Goal: Find specific page/section: Find specific page/section

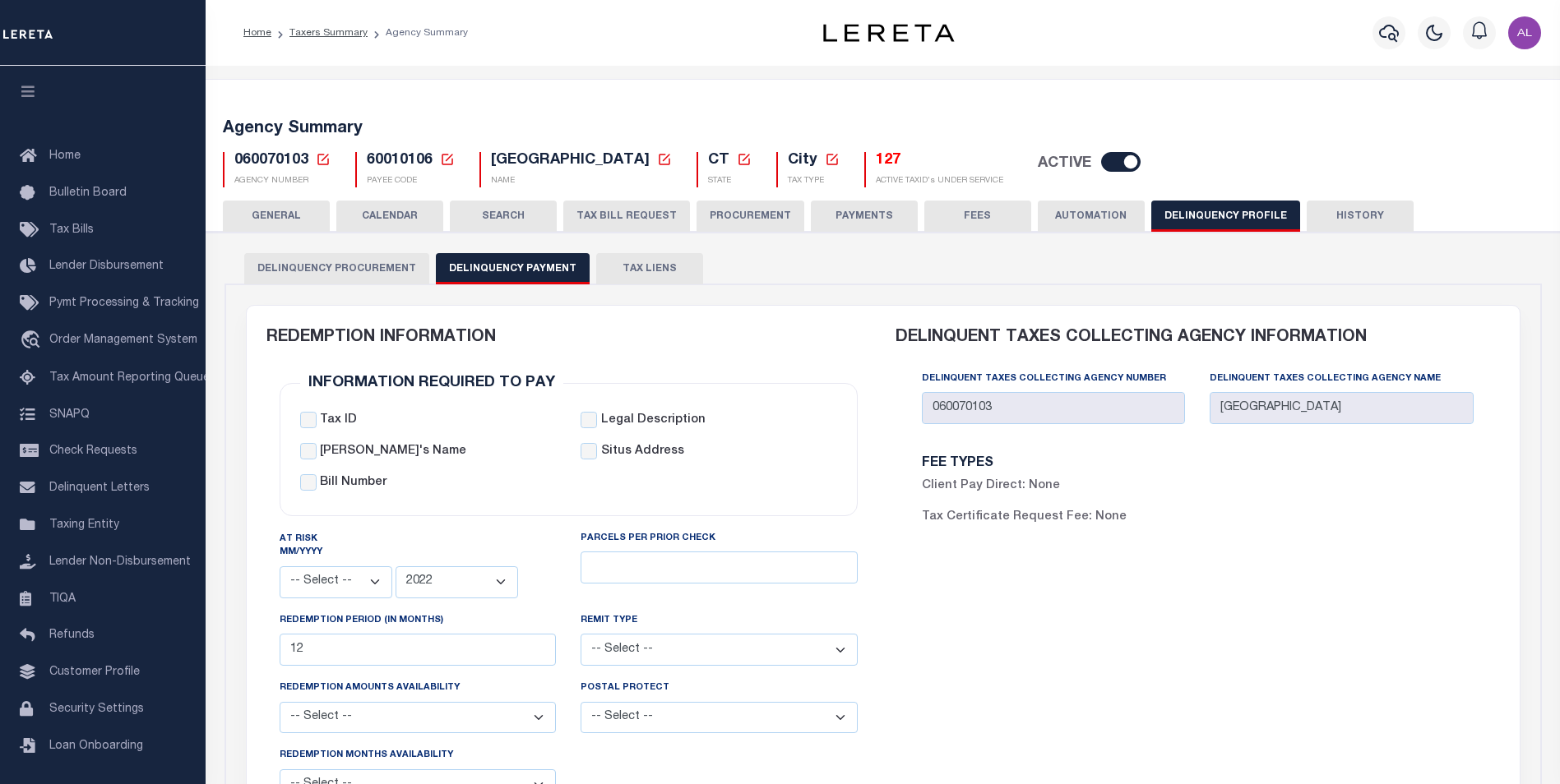
select select
select select "2022"
click at [453, 158] on icon at bounding box center [447, 159] width 15 height 15
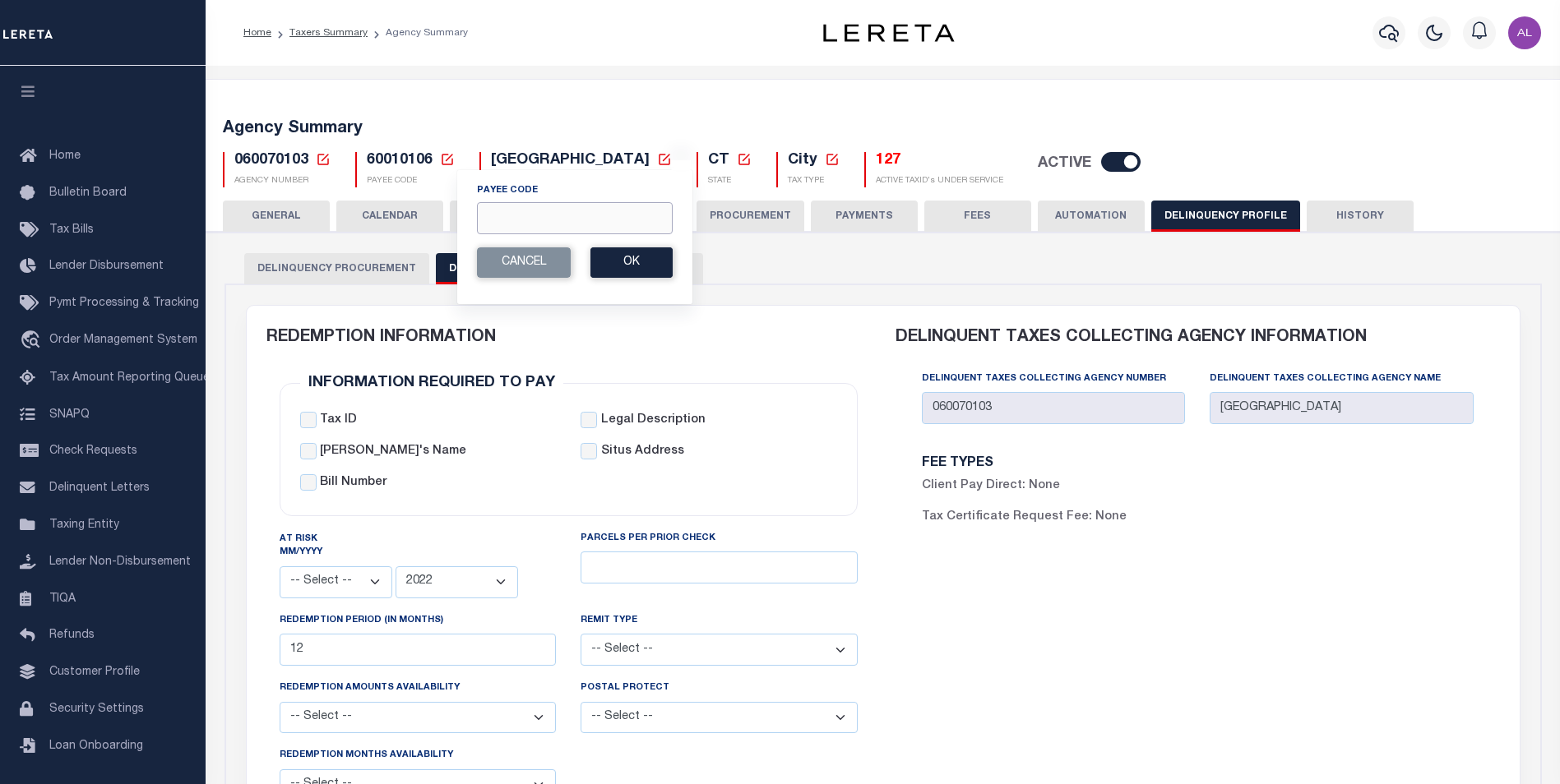
click at [501, 222] on input "Payee Code" at bounding box center [575, 218] width 196 height 32
paste input "900904003"
type input "900904003"
click at [657, 269] on button "Ok" at bounding box center [632, 263] width 83 height 30
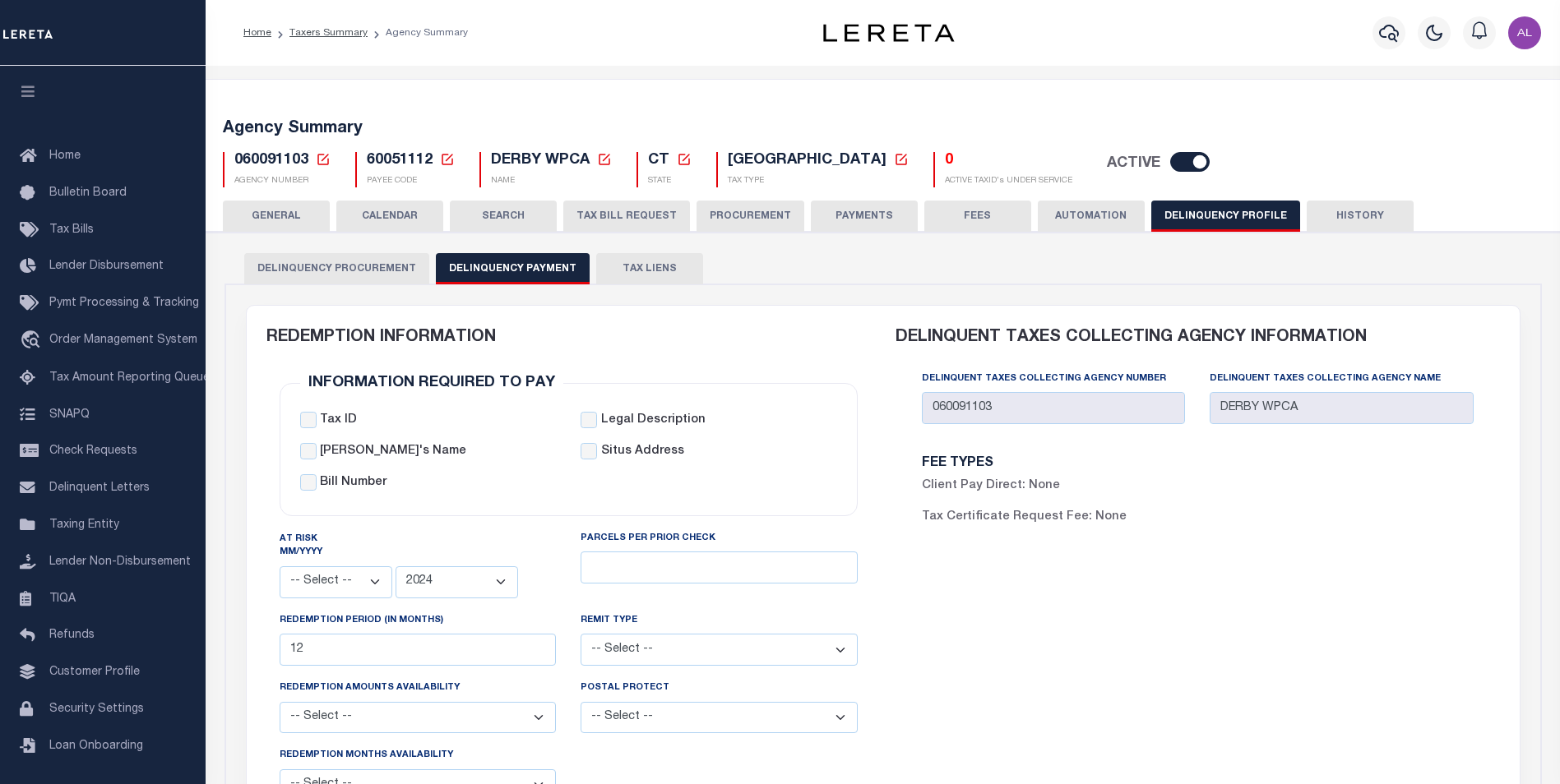
select select
select select "2024"
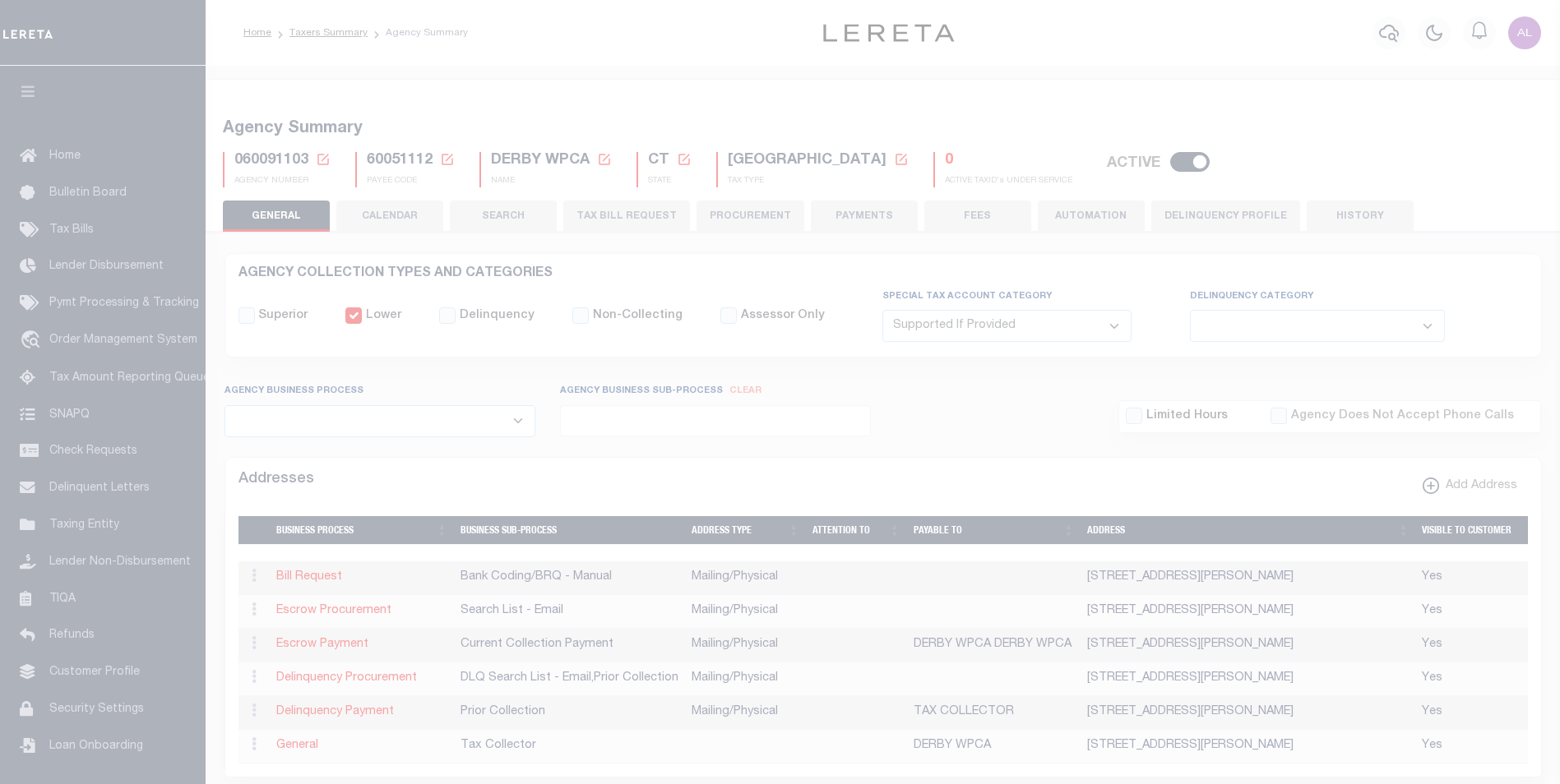
select select "2"
select select
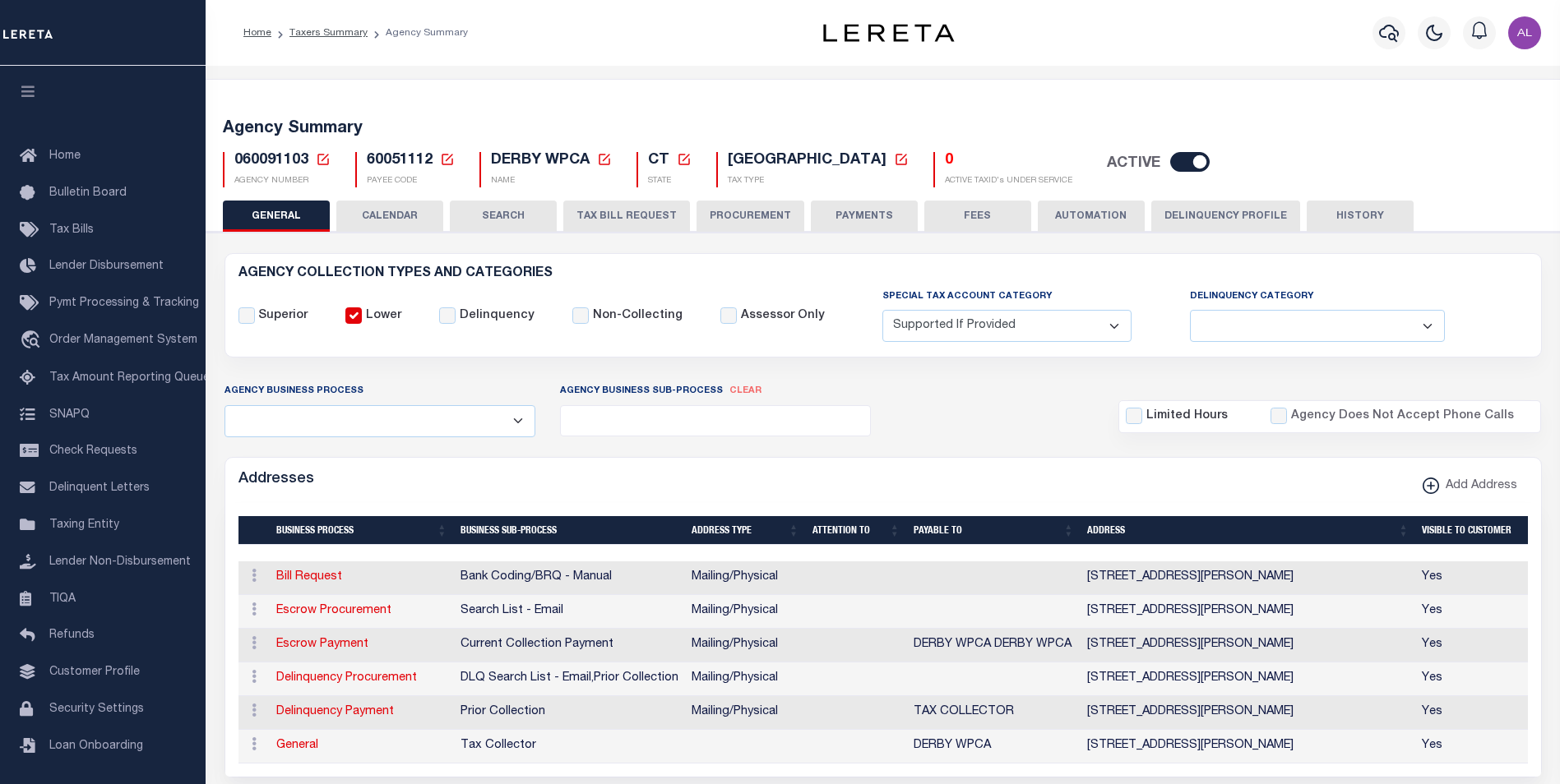
click at [457, 160] on div "60051112 Payee Code Cancel Ok PAYEE CODE" at bounding box center [406, 170] width 124 height 35
click at [450, 160] on icon at bounding box center [447, 159] width 15 height 15
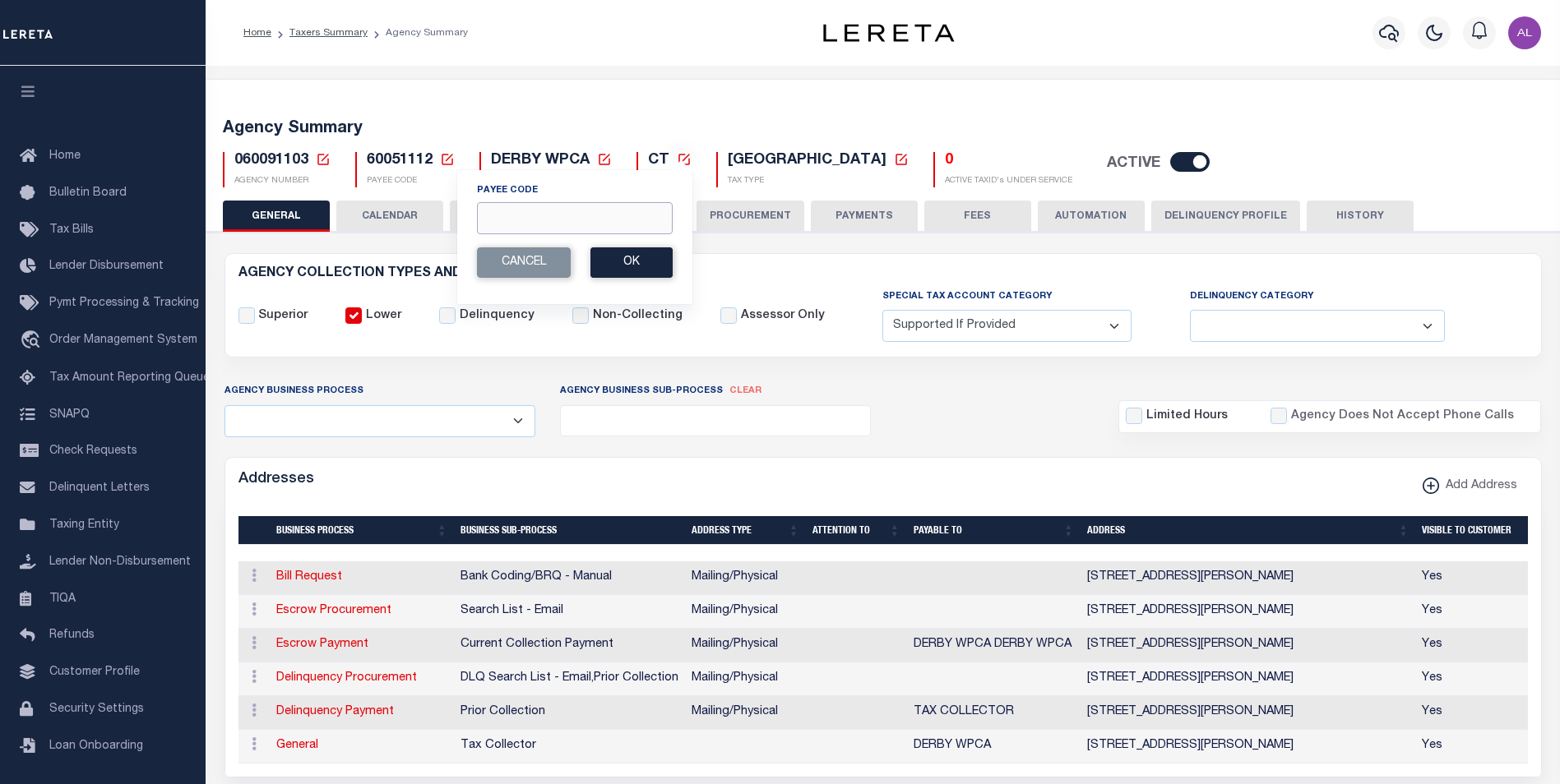
click at [492, 211] on input "Payee Code" at bounding box center [575, 218] width 196 height 32
click at [503, 208] on input "Payee Code" at bounding box center [575, 218] width 196 height 32
paste input "4200300000"
type input "4200300000"
click at [652, 279] on div "Payee Code 4200300000 Cancel Ok" at bounding box center [575, 237] width 237 height 136
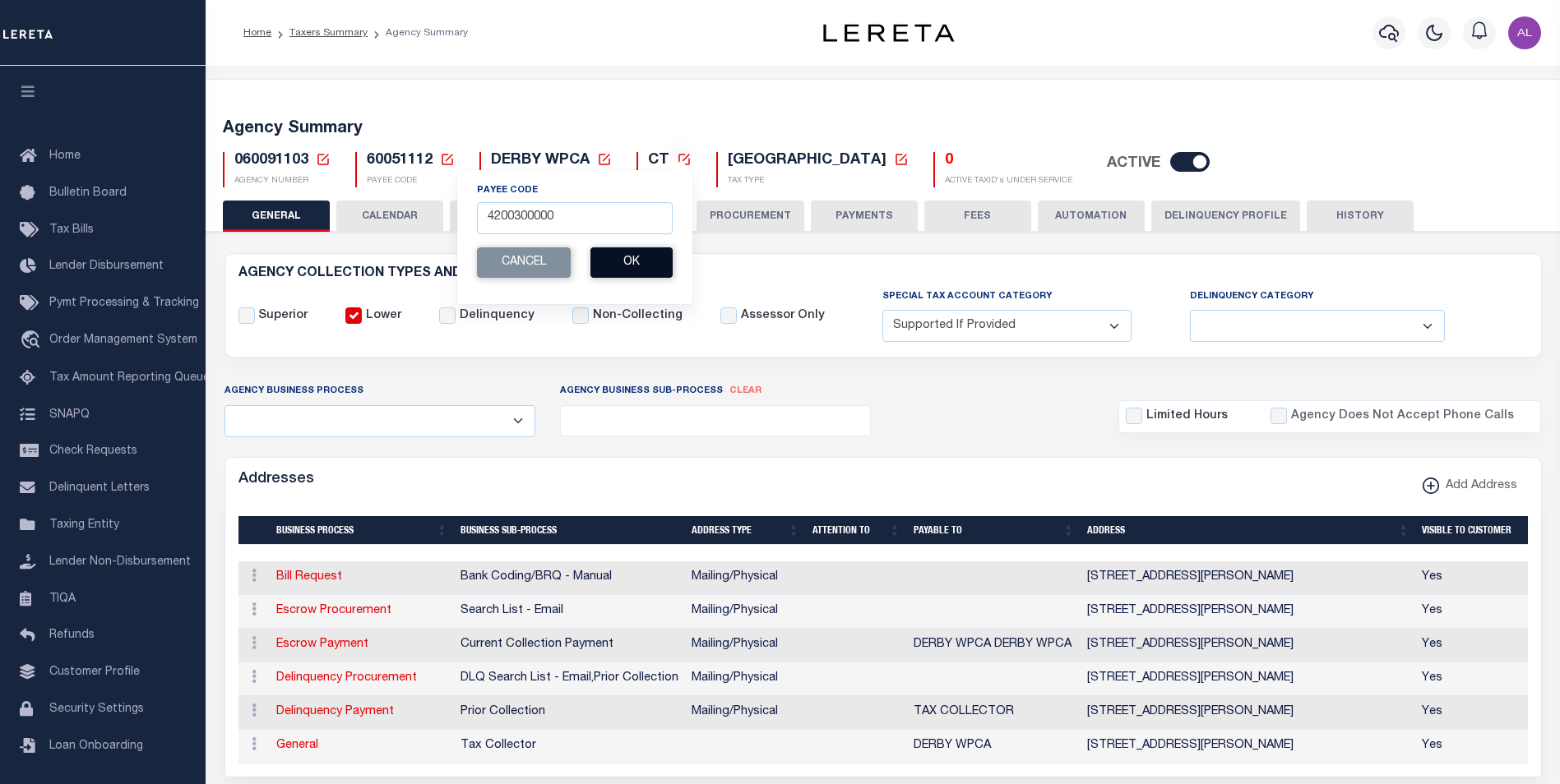
click at [651, 269] on button "Ok" at bounding box center [632, 263] width 83 height 30
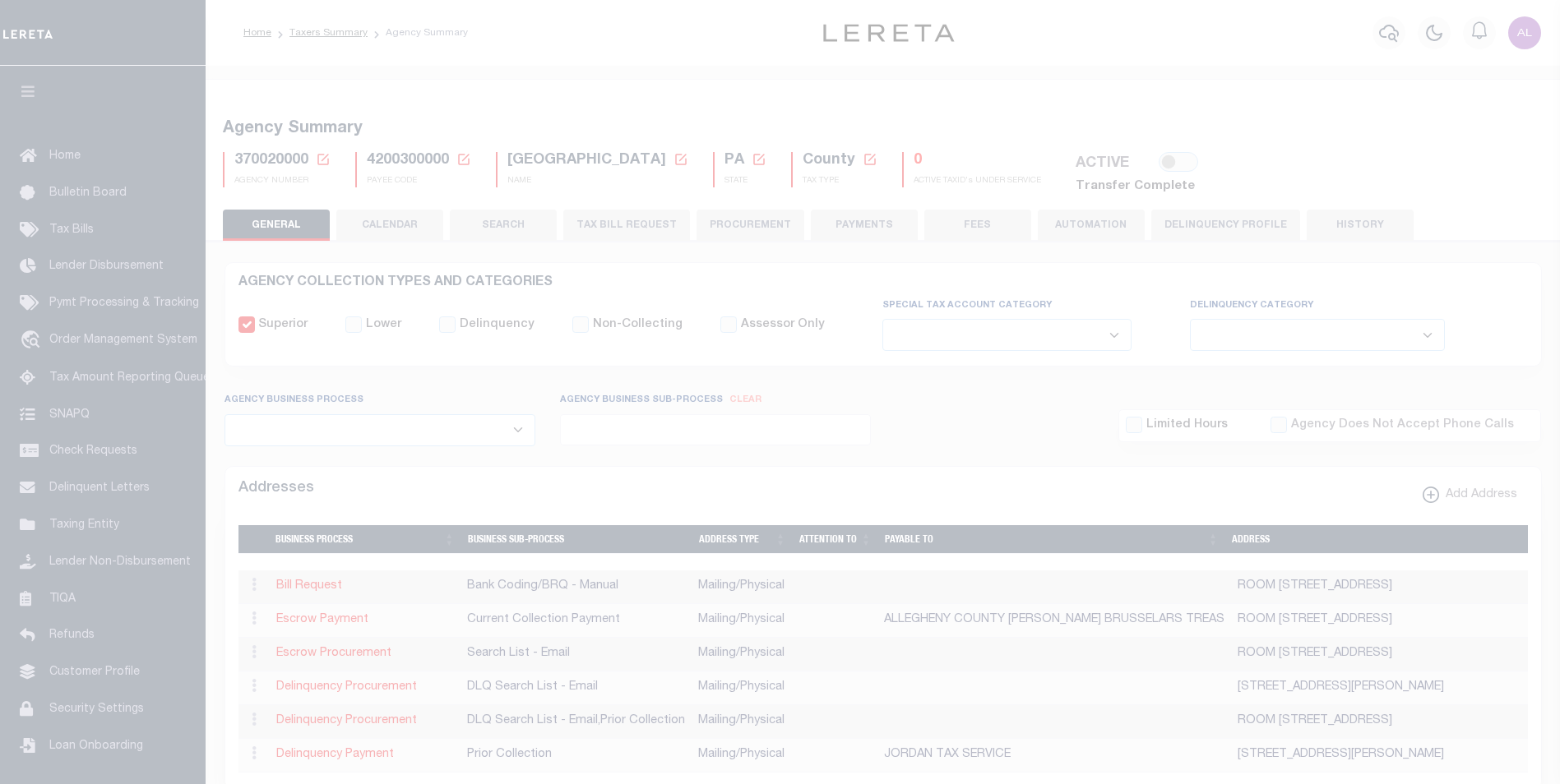
select select
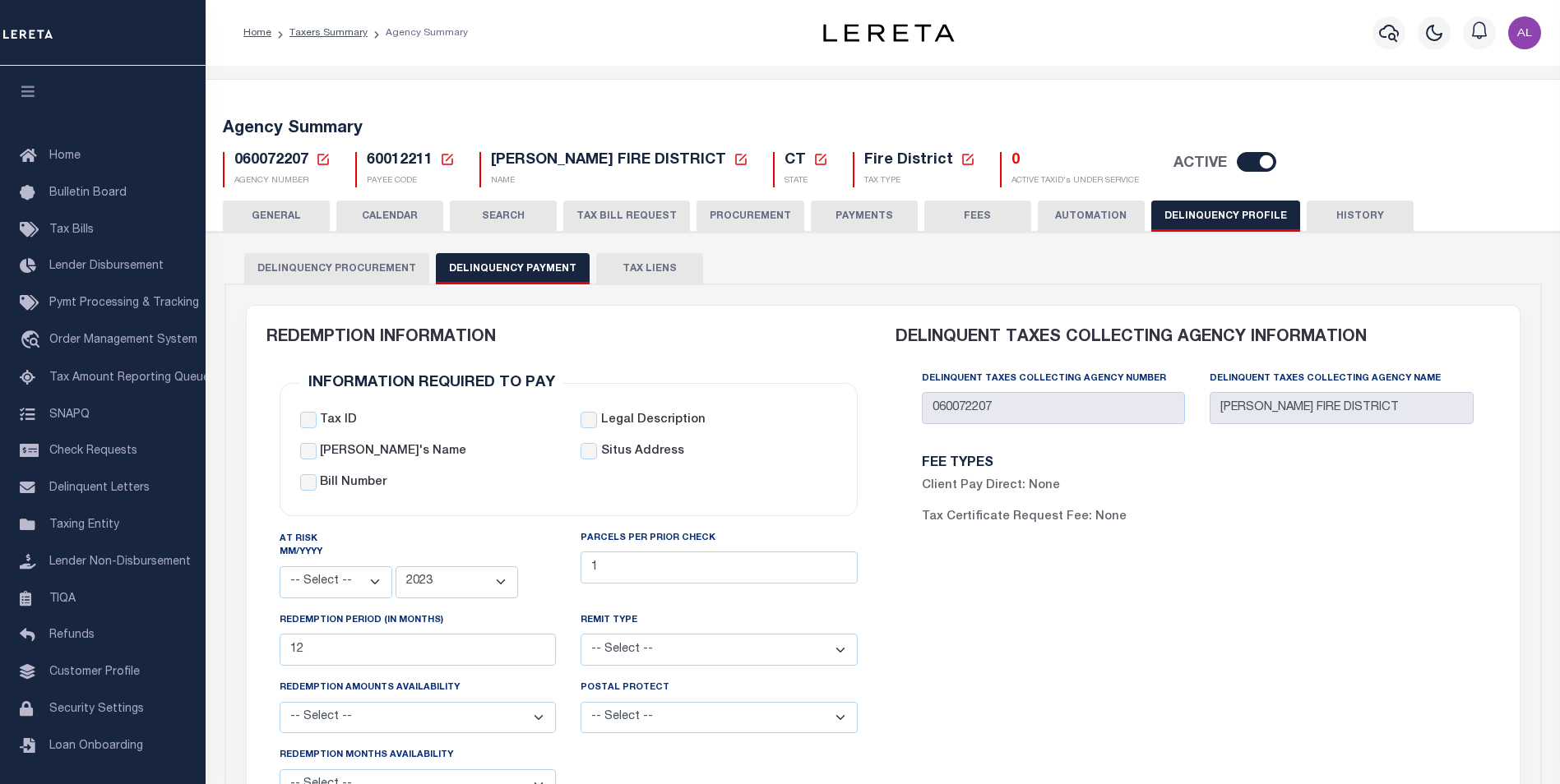
select select
select select "2023"
click at [451, 162] on icon at bounding box center [447, 159] width 15 height 15
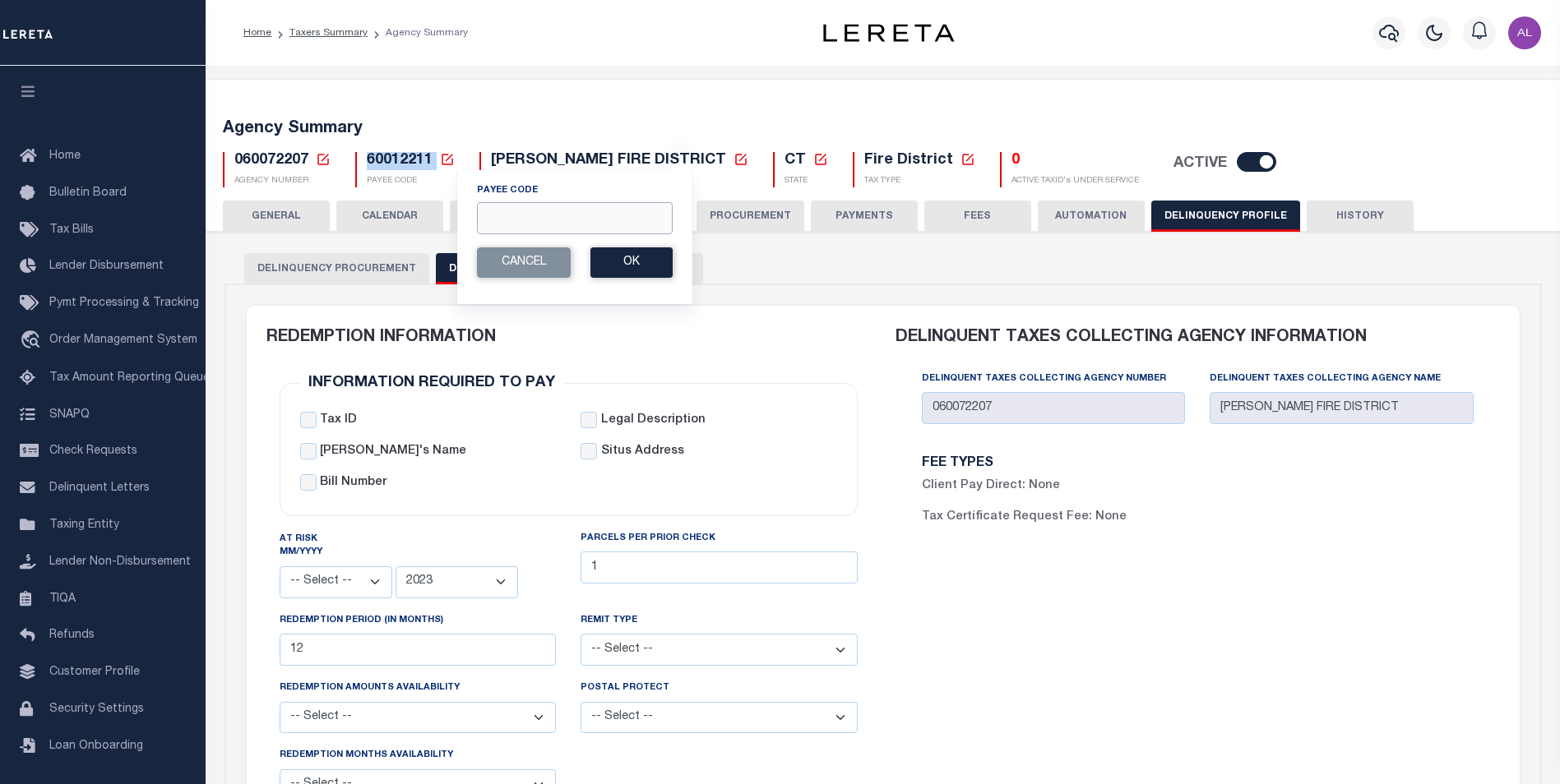
click at [513, 208] on input "Payee Code" at bounding box center [575, 218] width 196 height 32
paste input "107306000"
type input "107306000"
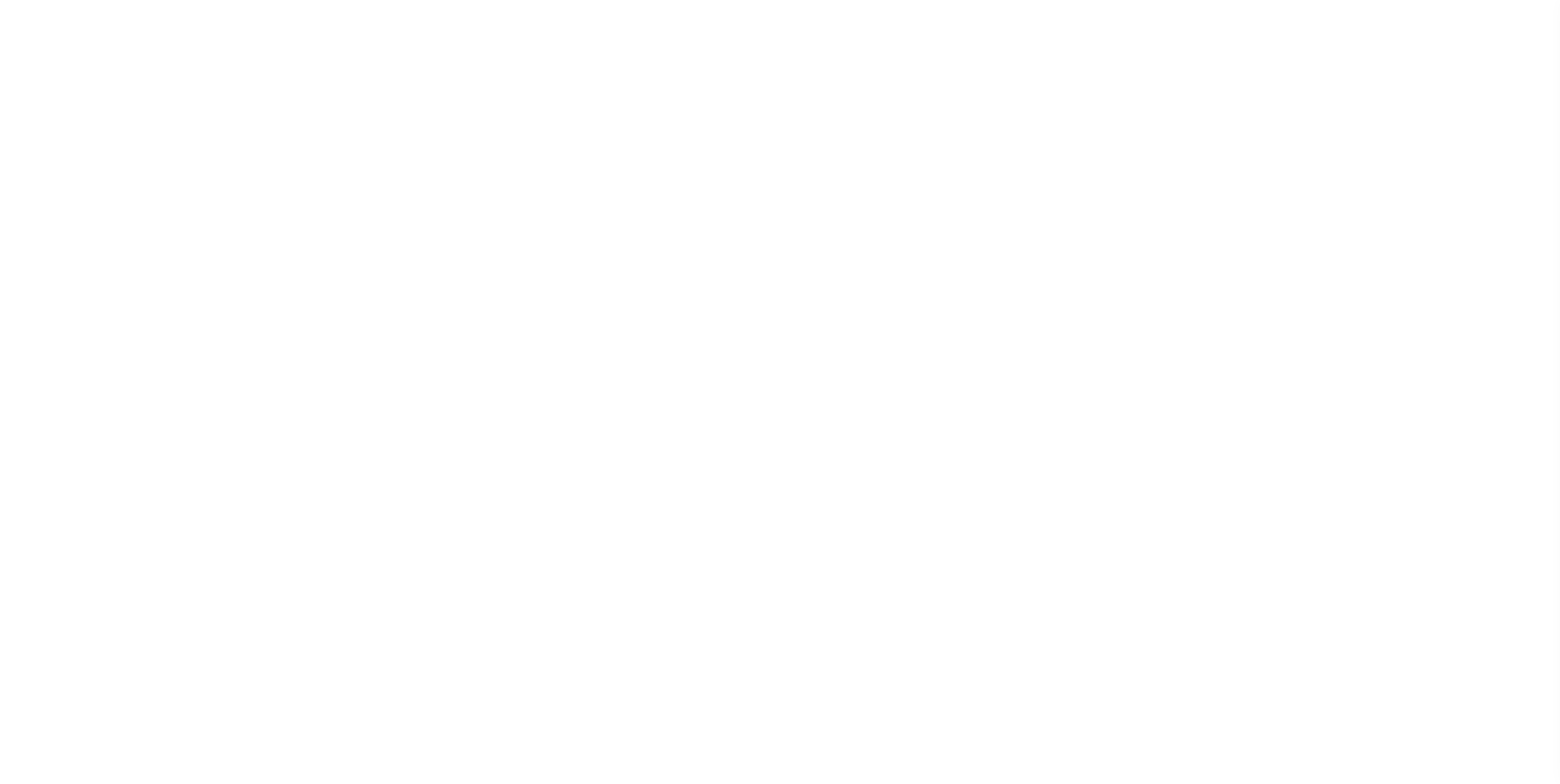
select select
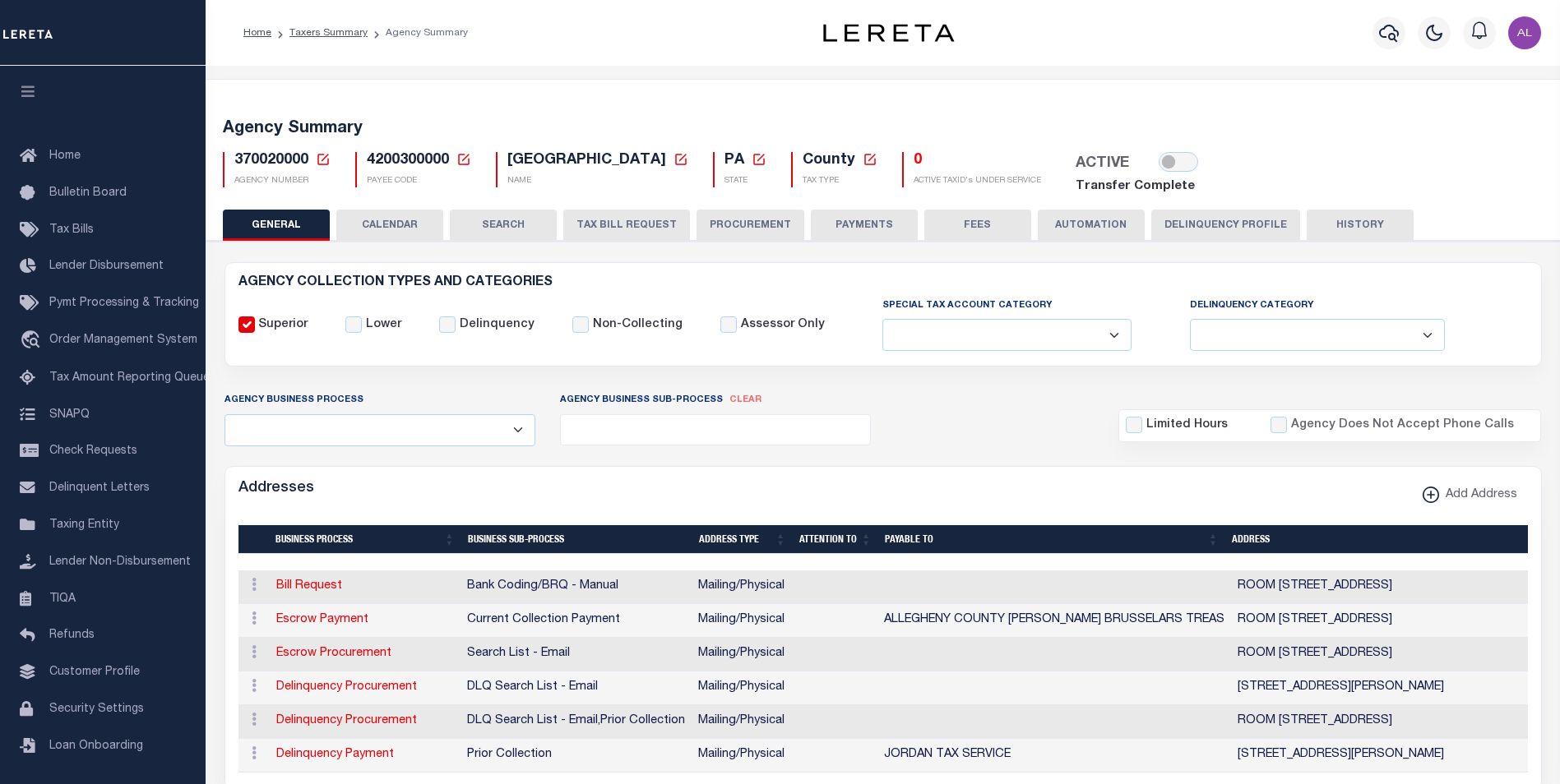
click at [464, 160] on icon at bounding box center [464, 159] width 15 height 15
click at [519, 212] on input "Payee Code" at bounding box center [591, 218] width 196 height 32
paste input "4200300000"
type input "4200300000"
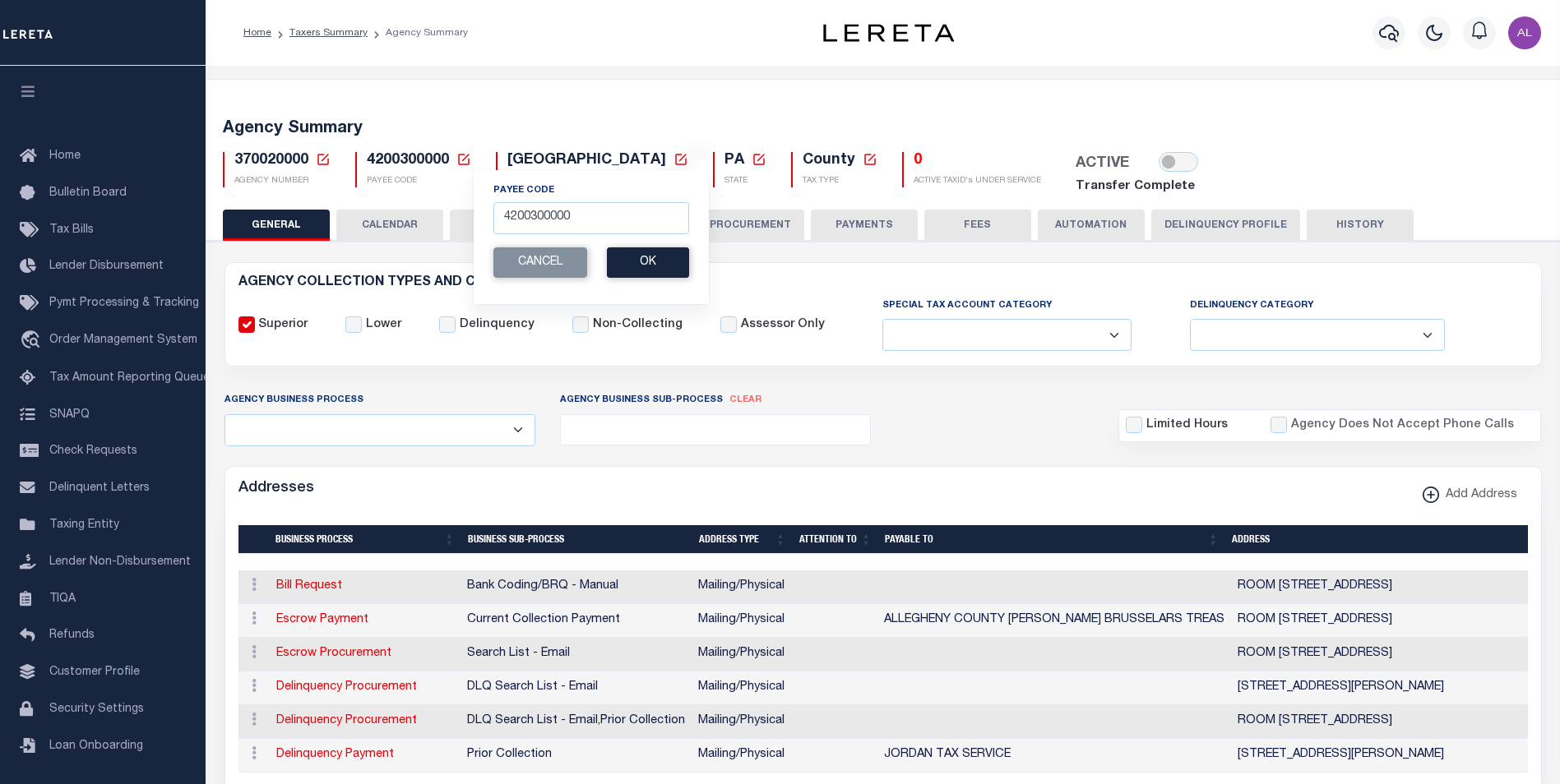
click at [663, 280] on div "Payee Code 4200300000 Cancel Ok" at bounding box center [592, 237] width 237 height 136
click at [663, 270] on button "Ok" at bounding box center [649, 263] width 83 height 30
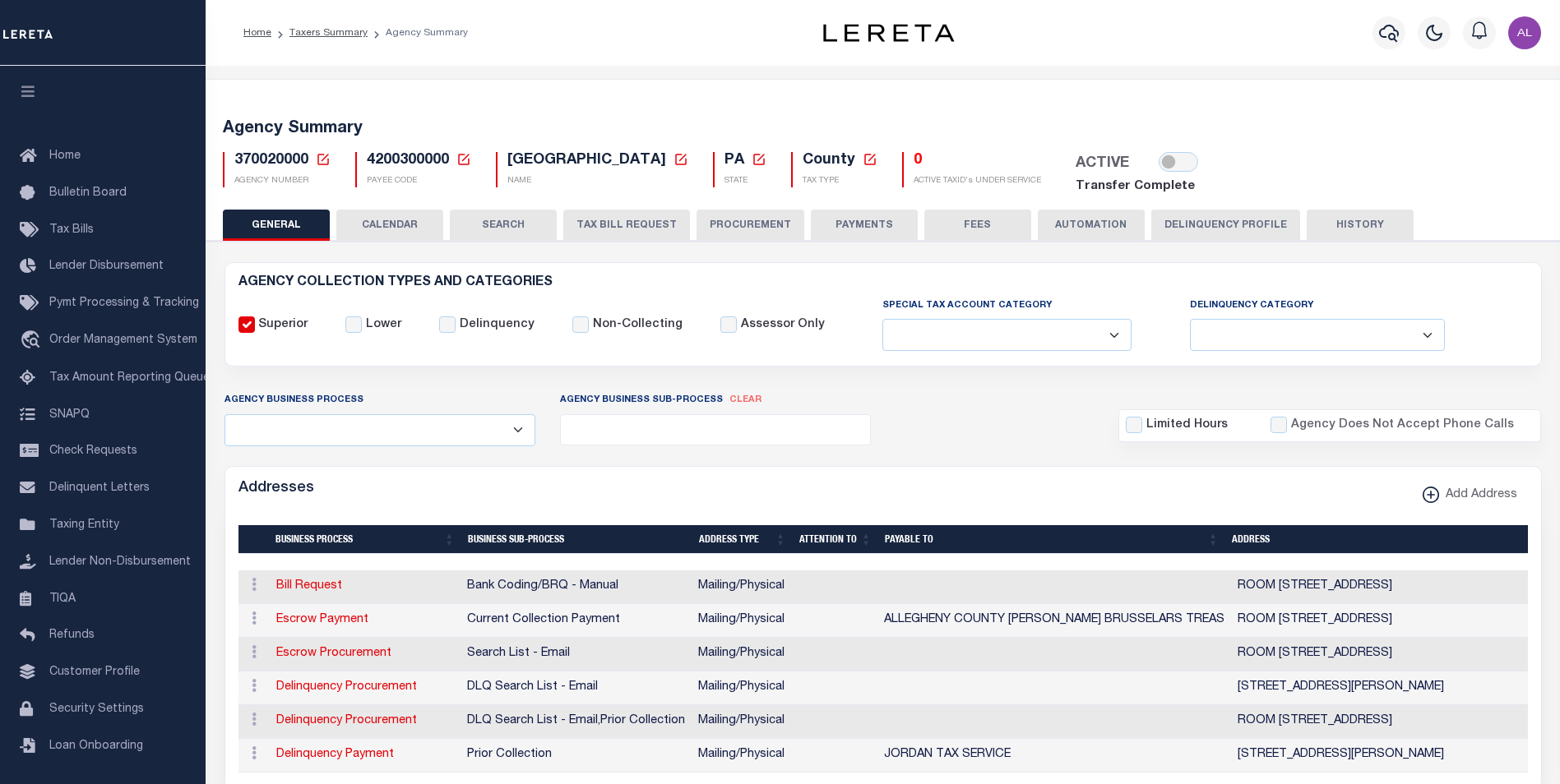
click at [417, 159] on span "4200300000" at bounding box center [408, 159] width 83 height 15
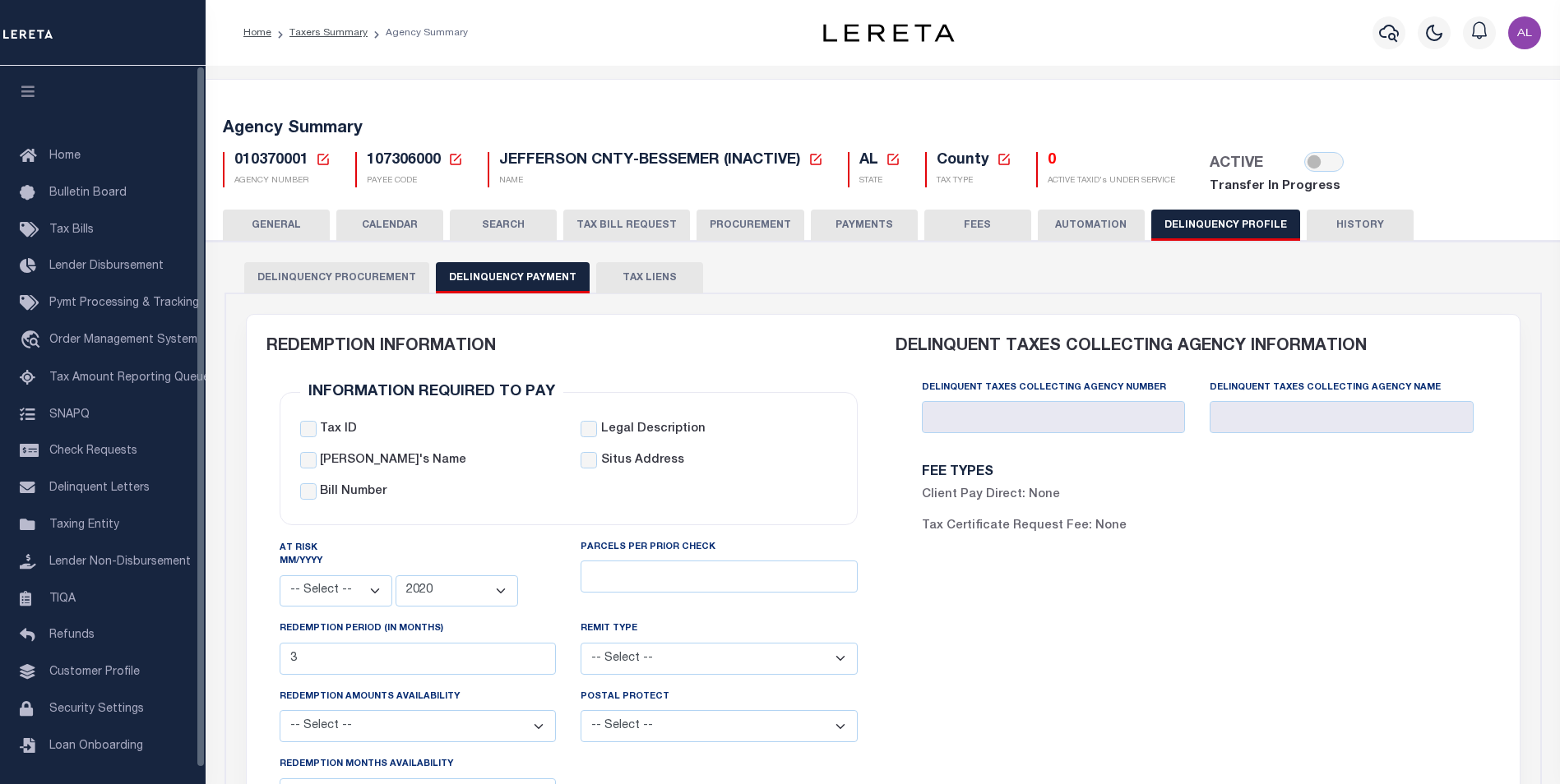
select select
select select "2020"
click at [458, 157] on icon at bounding box center [456, 159] width 12 height 12
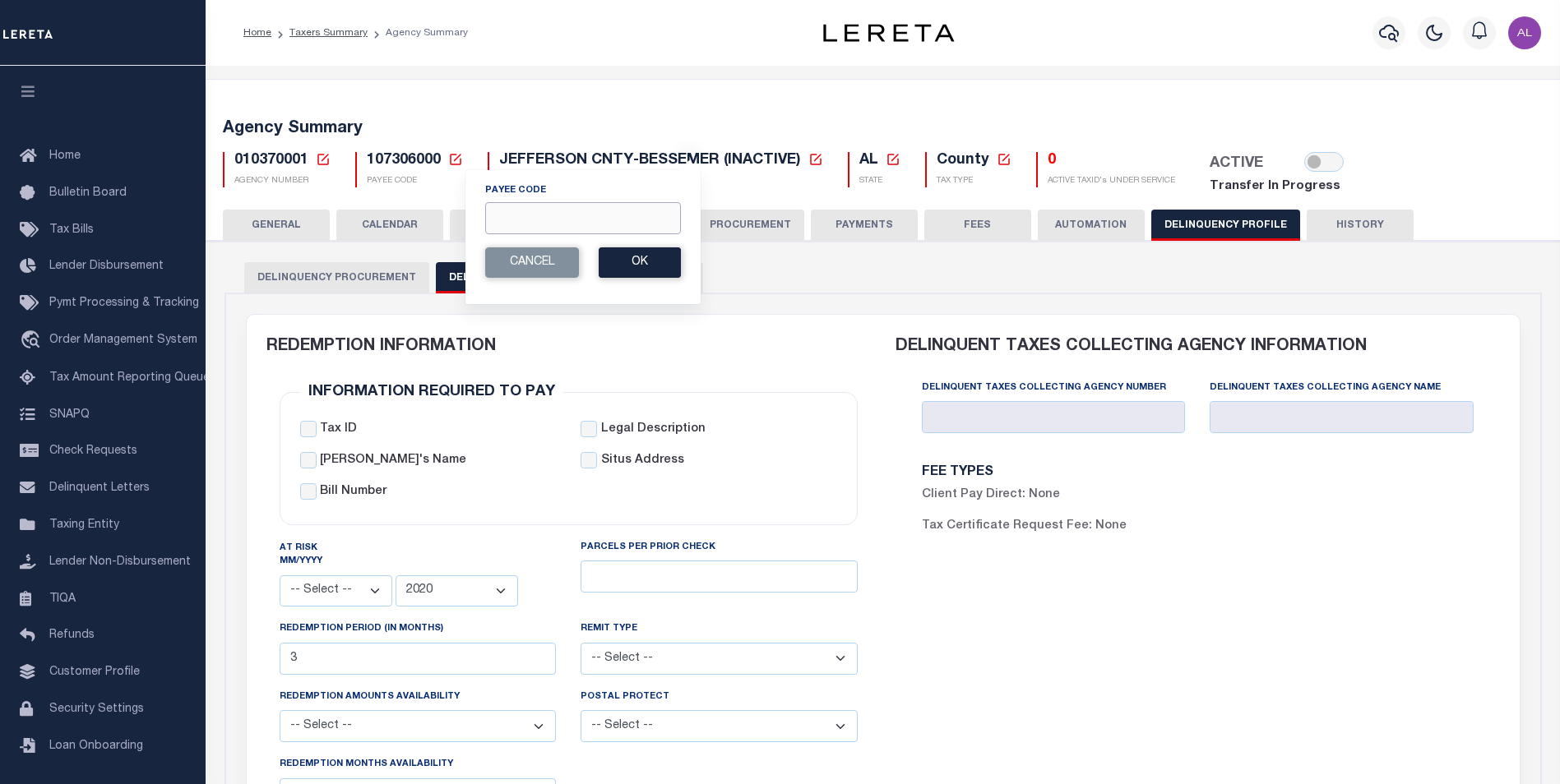
click at [507, 211] on input "Payee Code" at bounding box center [583, 218] width 196 height 32
paste input "4814300000"
type input "4814300000"
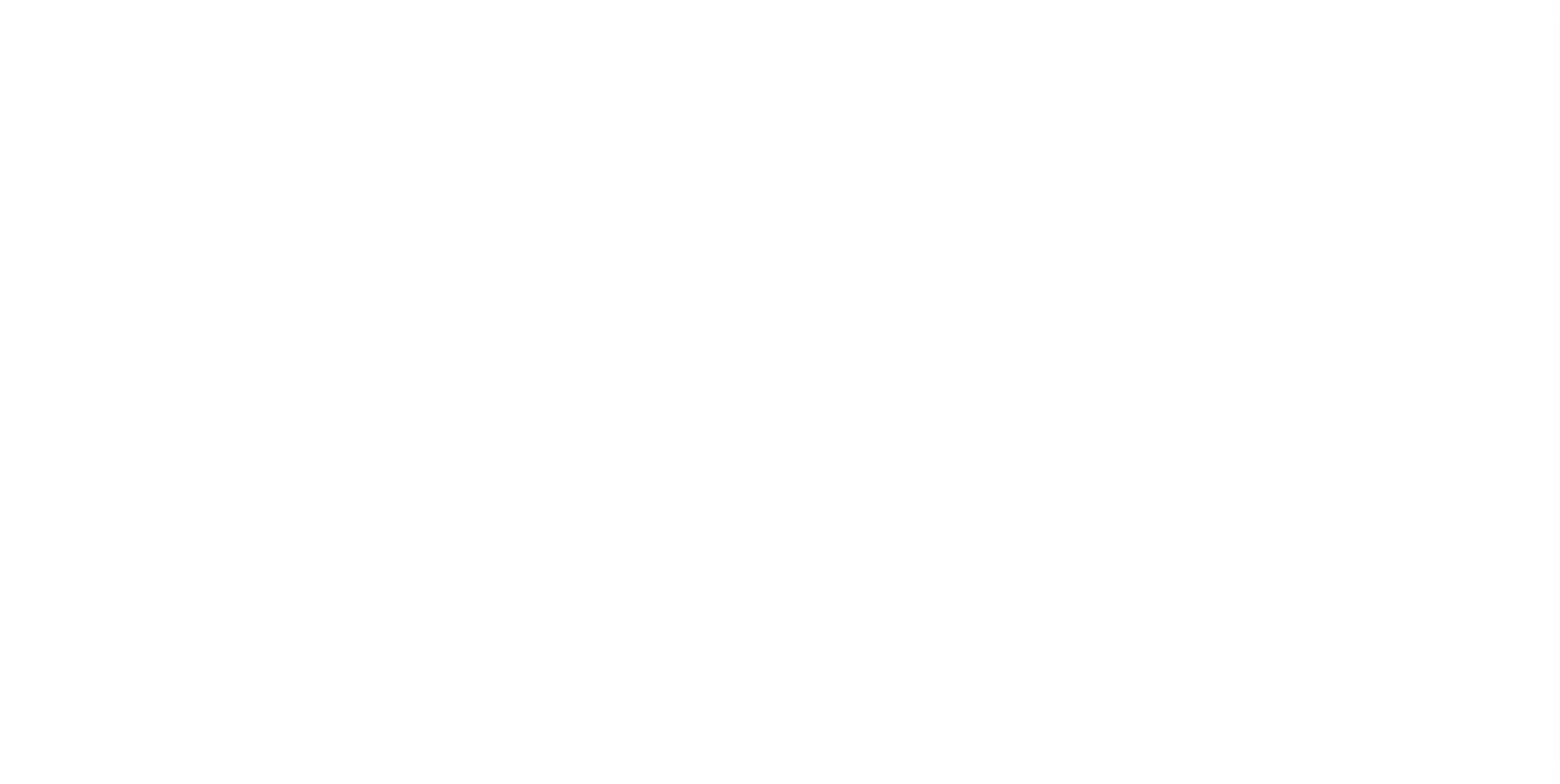
checkbox input "true"
select select
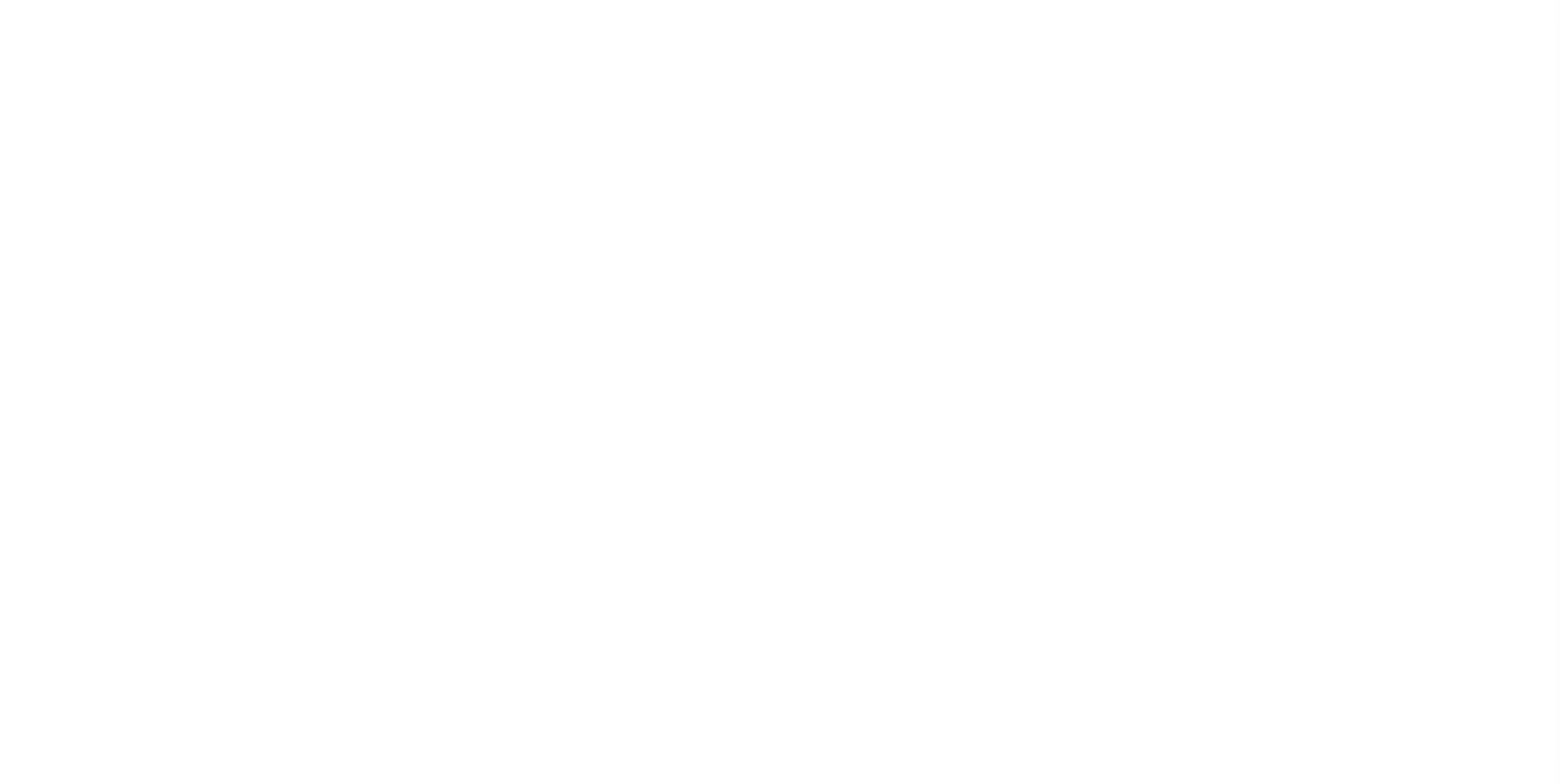
select select "2022"
type input "6"
select select
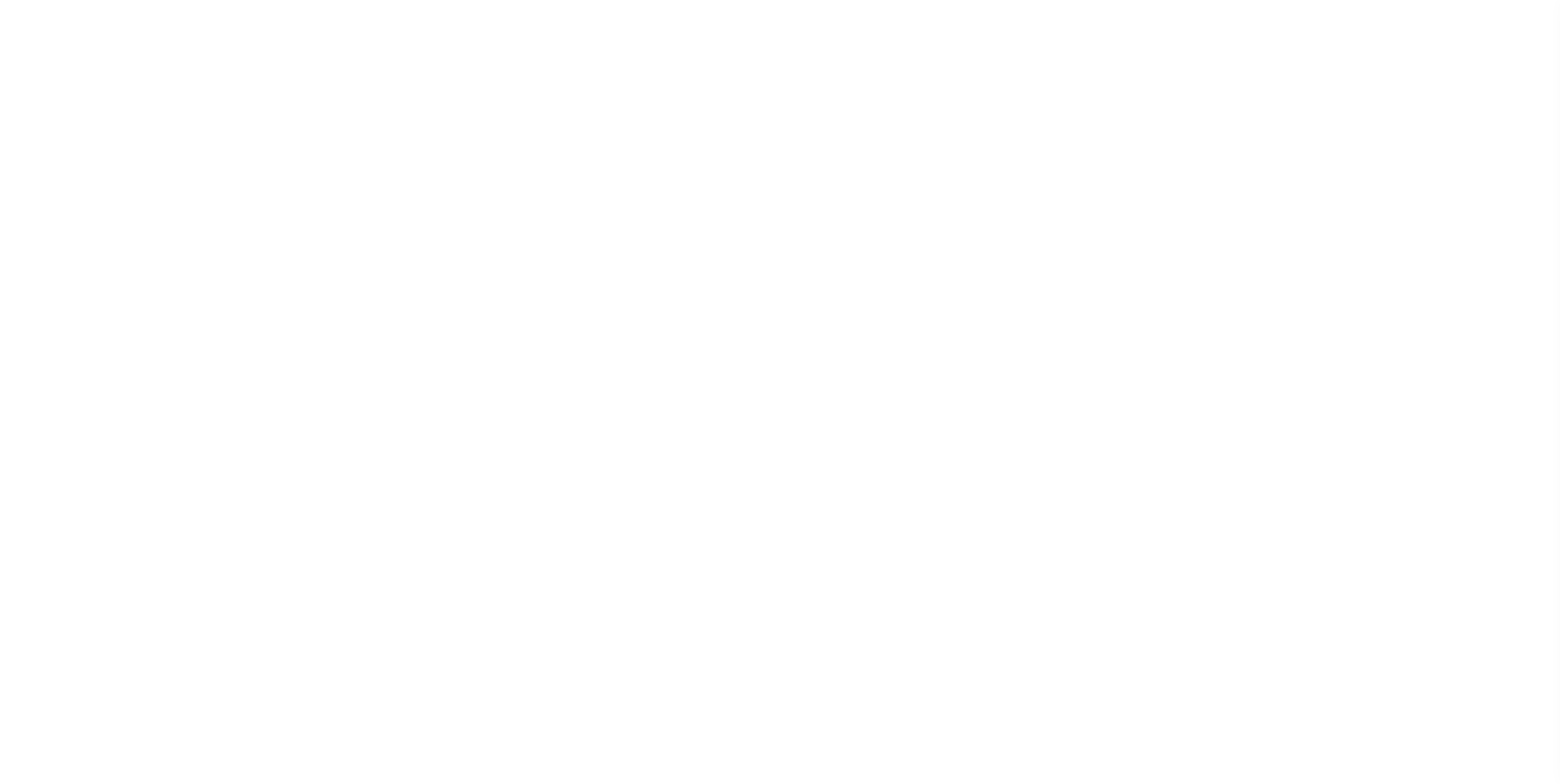
select select
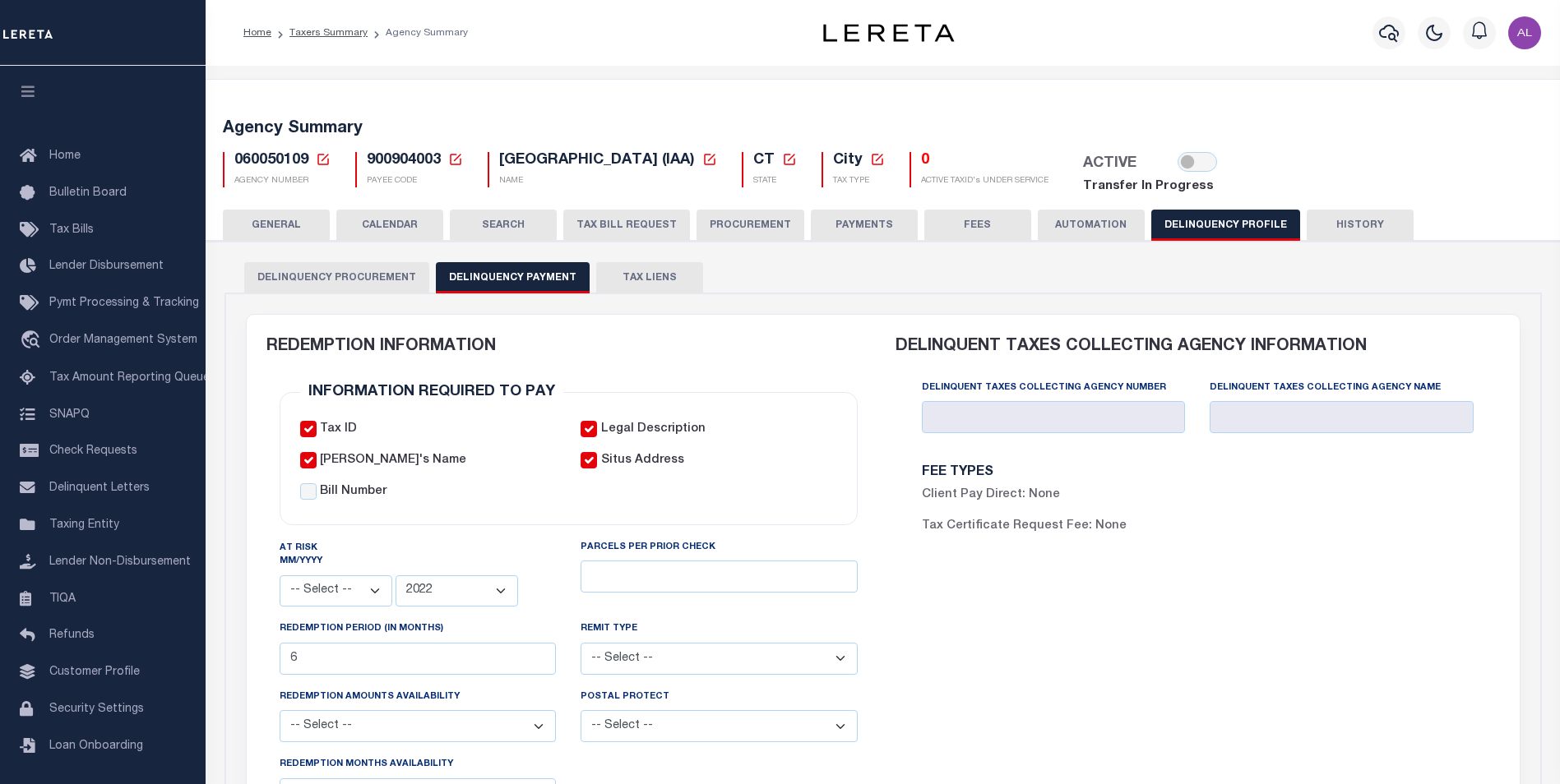
click at [396, 162] on span "900904003" at bounding box center [404, 159] width 74 height 15
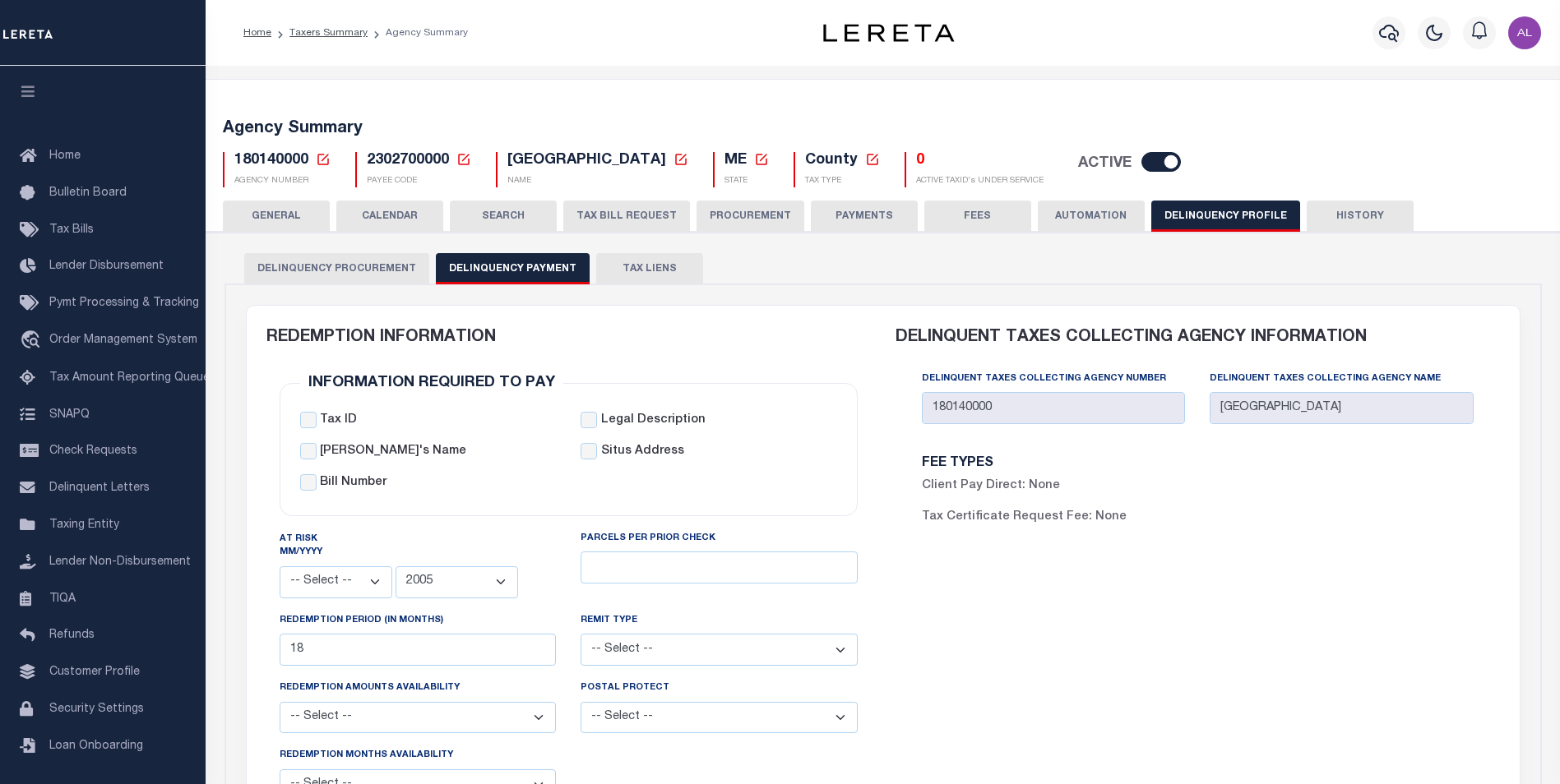
select select
select select "2005"
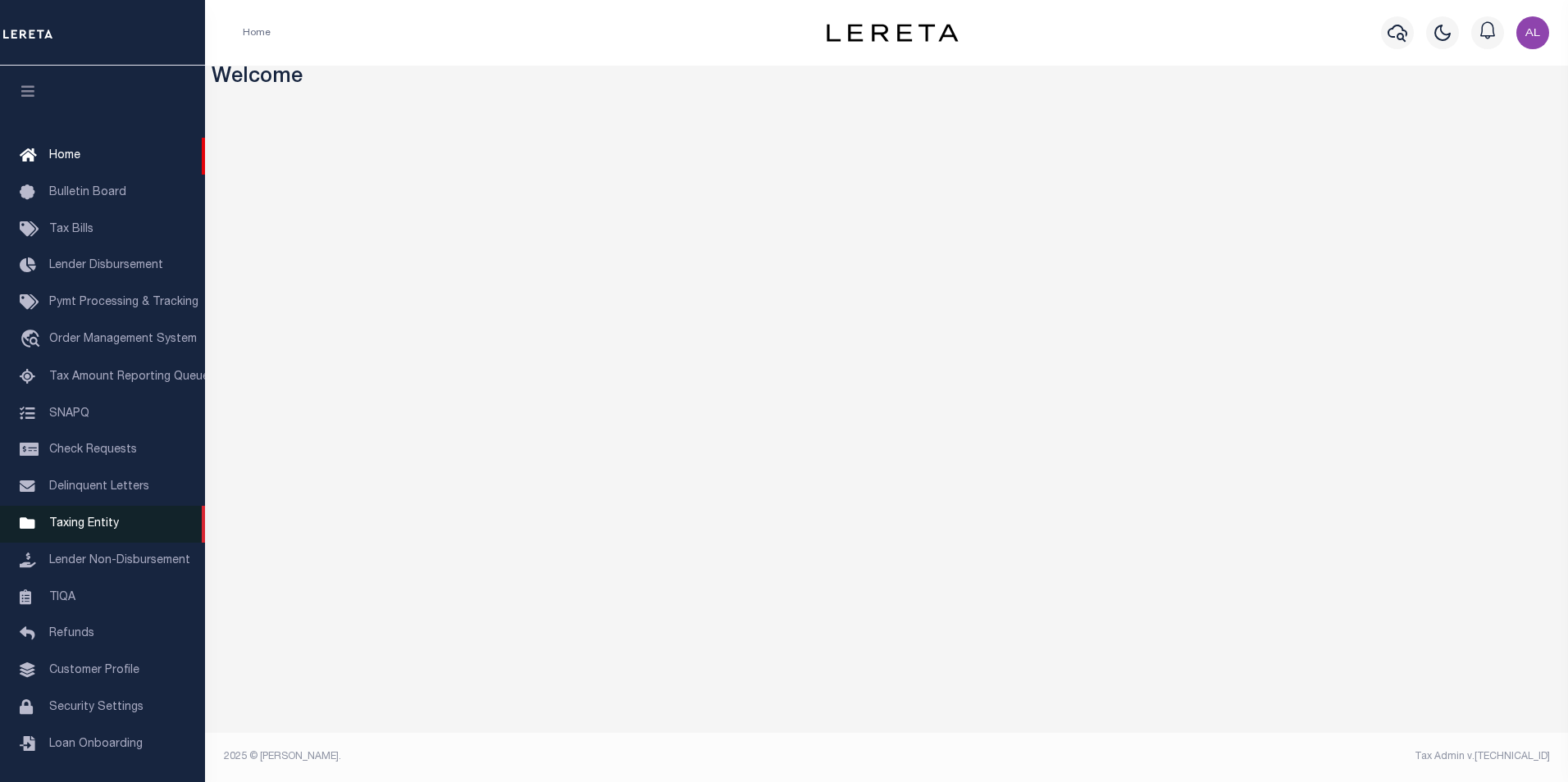
click at [76, 528] on span "Taxing Entity" at bounding box center [83, 524] width 70 height 12
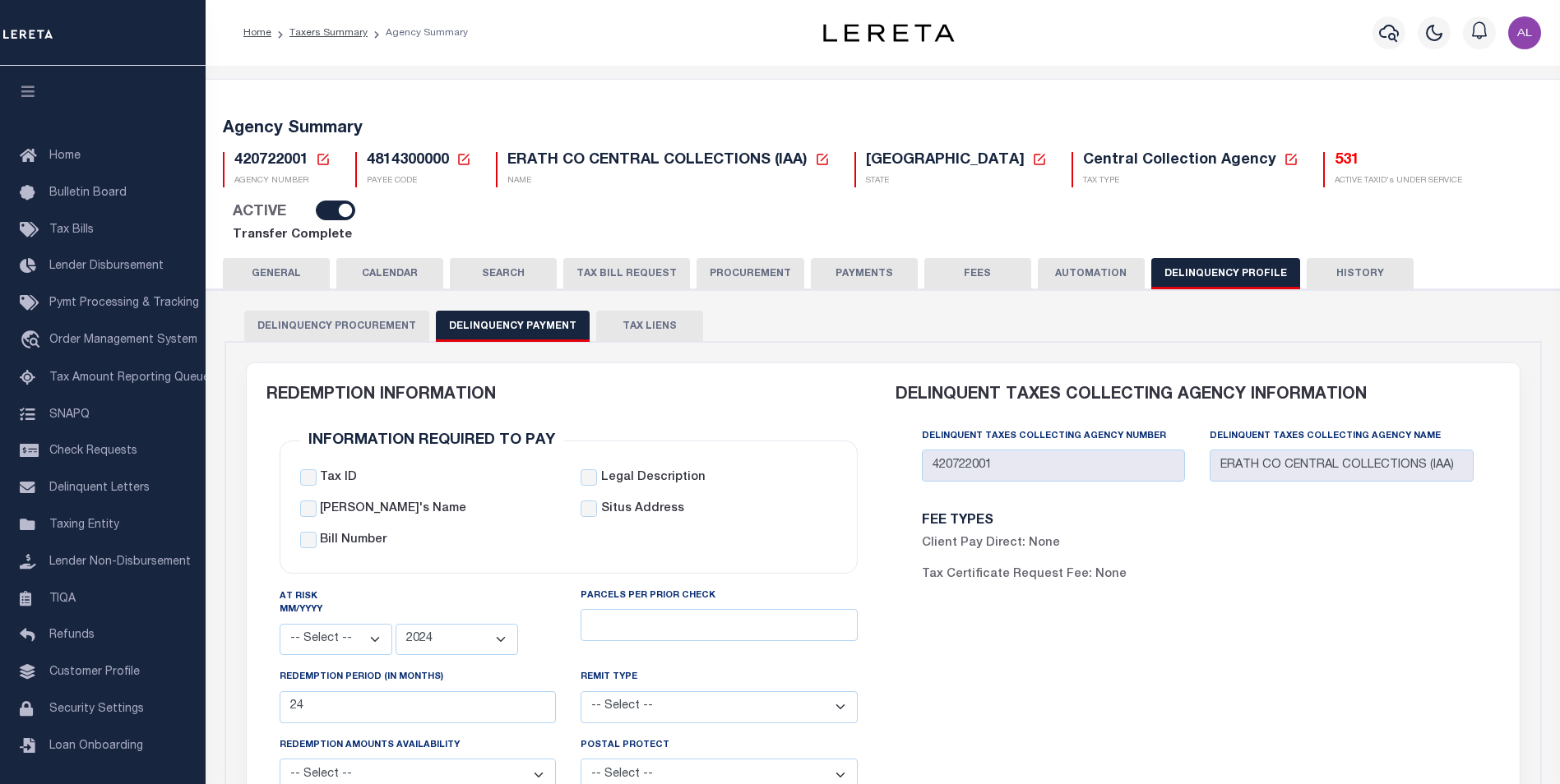
select select
select select "2024"
click at [408, 157] on span "4814300000" at bounding box center [408, 159] width 83 height 15
copy h5 "4814300000"
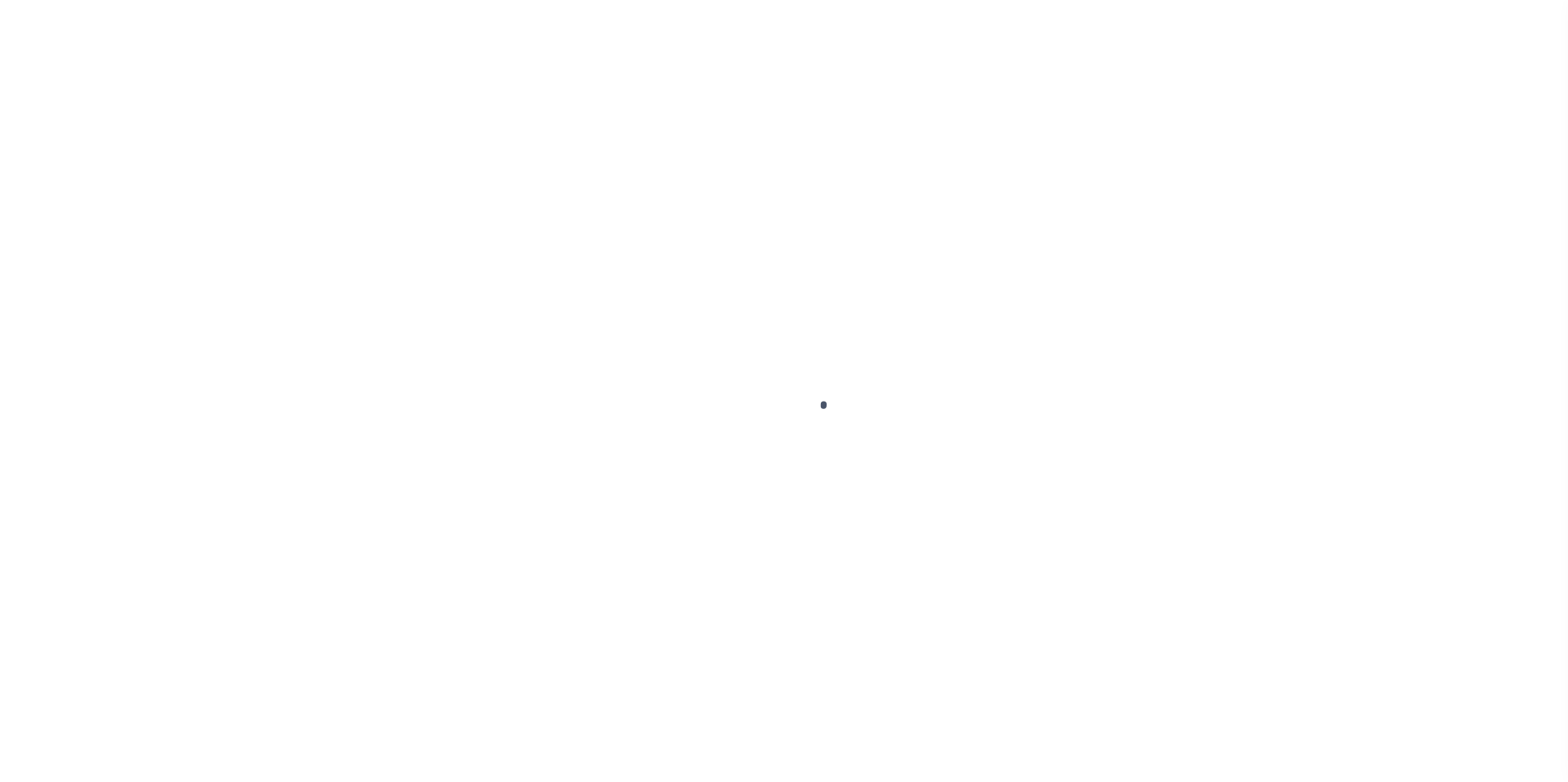
select select
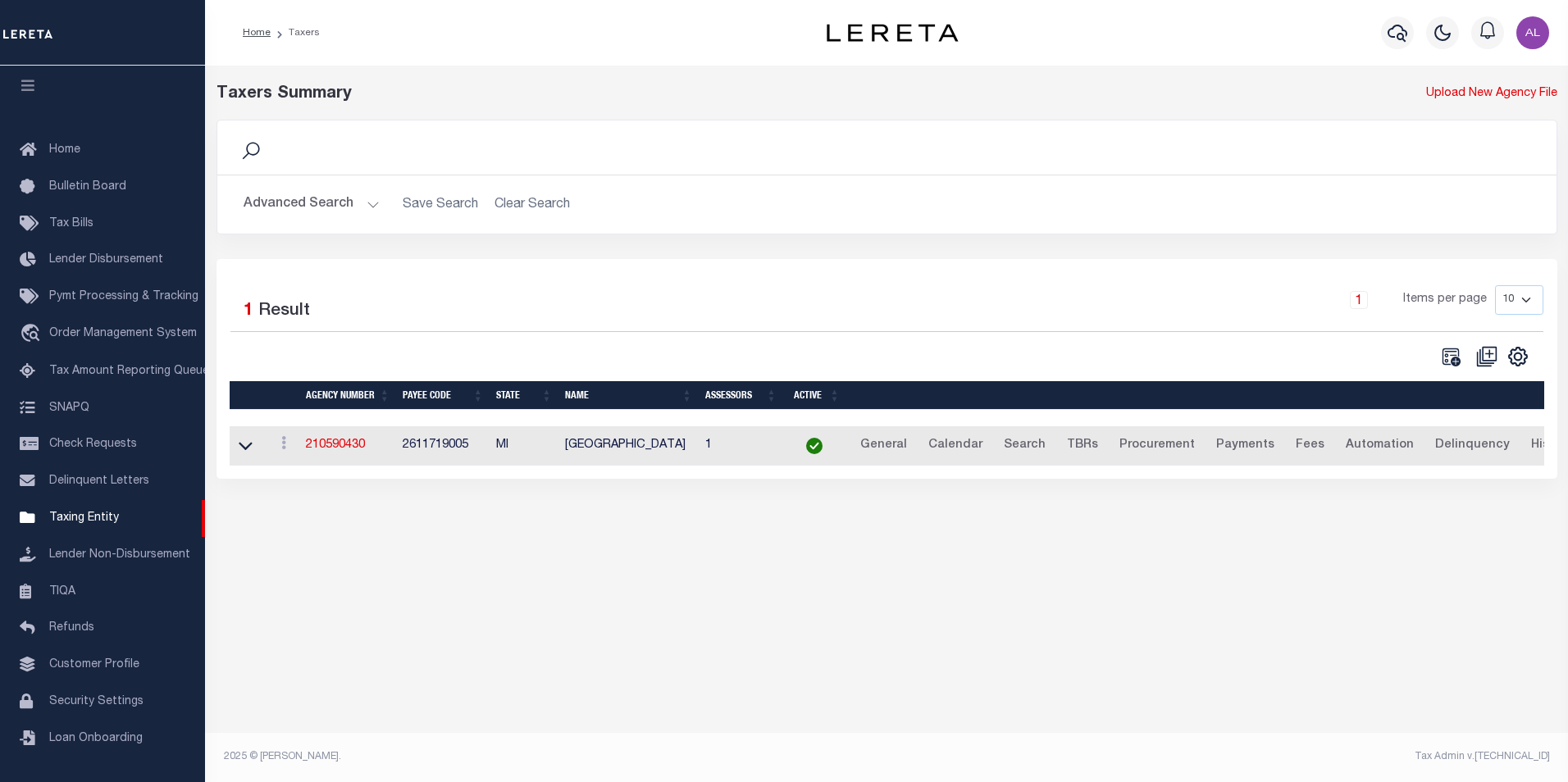
click at [371, 206] on button "Advanced Search" at bounding box center [311, 204] width 136 height 32
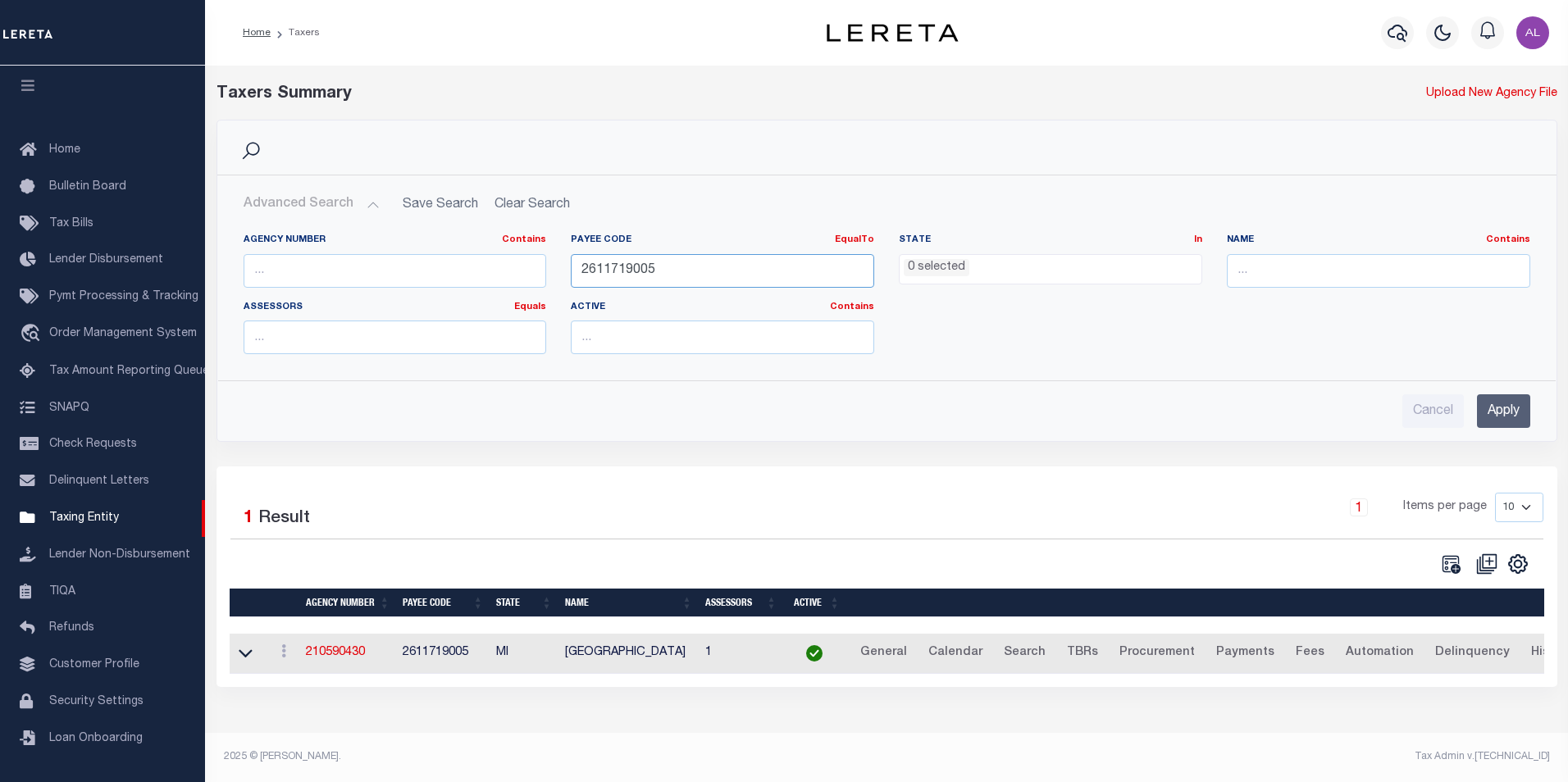
click at [671, 277] on input "2611719005" at bounding box center [722, 271] width 303 height 33
paste input "4814300000"
type input "4814300000"
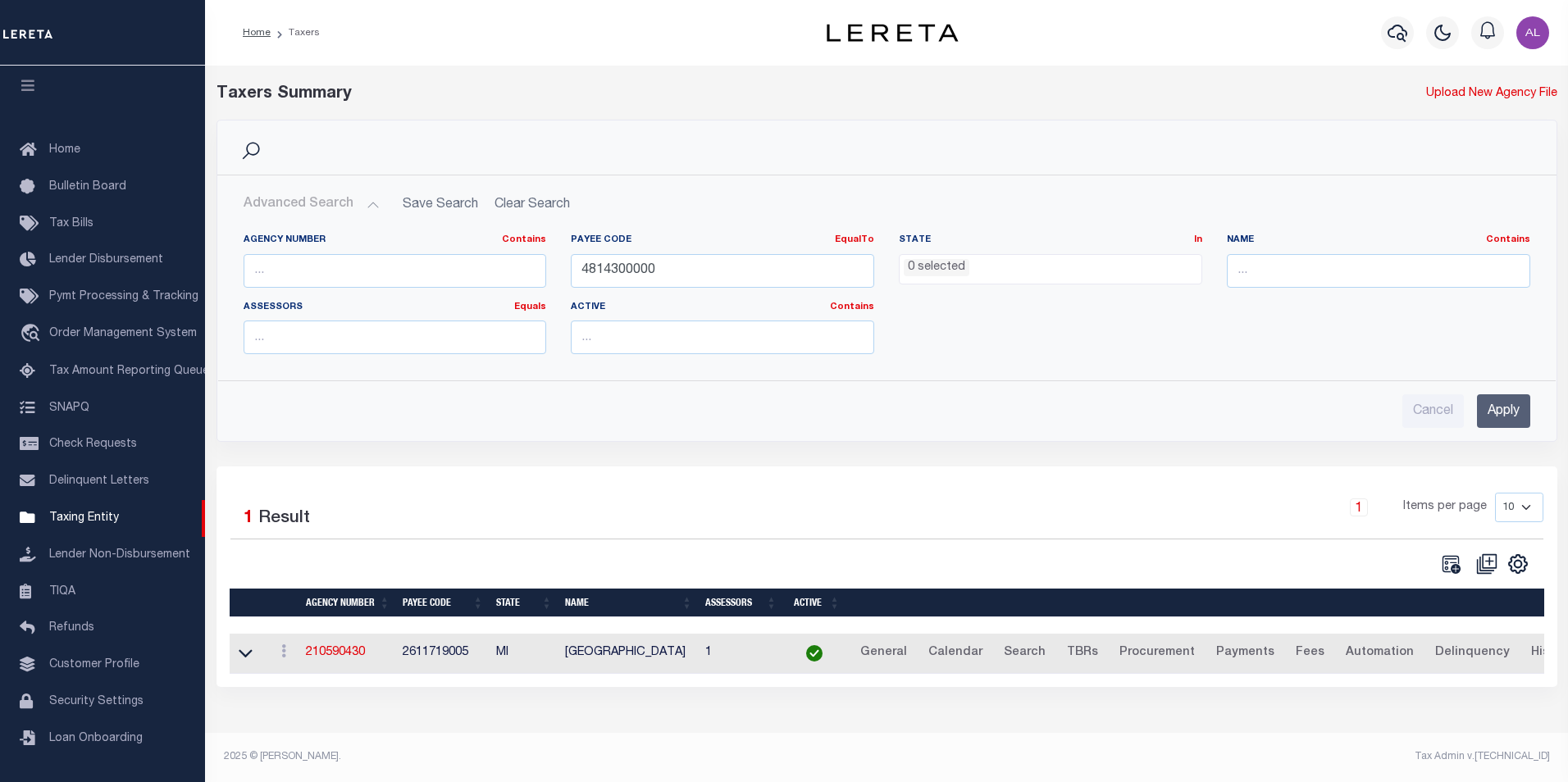
click at [1516, 416] on input "Apply" at bounding box center [1503, 411] width 53 height 33
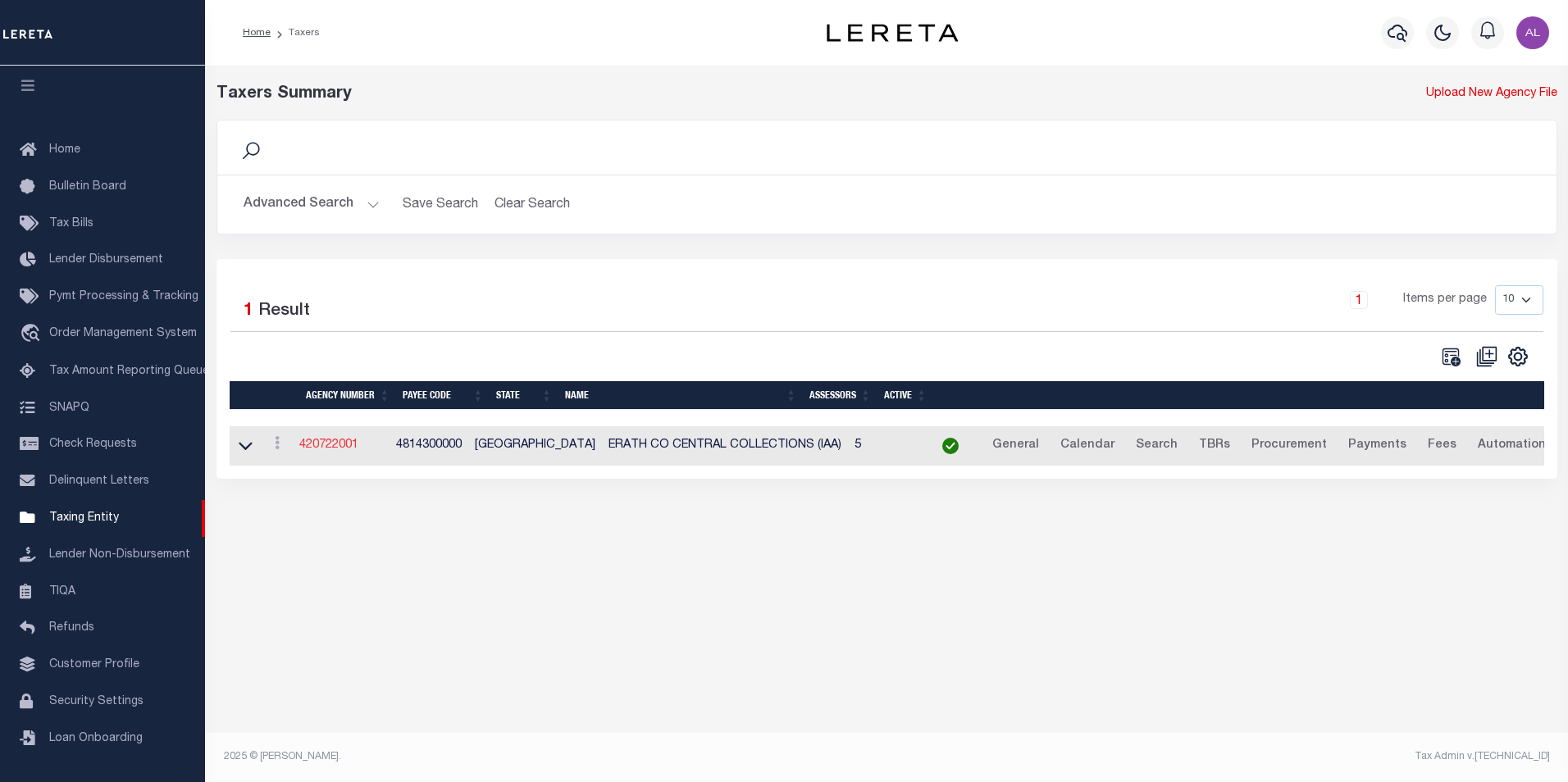
click at [346, 442] on link "420722001" at bounding box center [329, 445] width 59 height 12
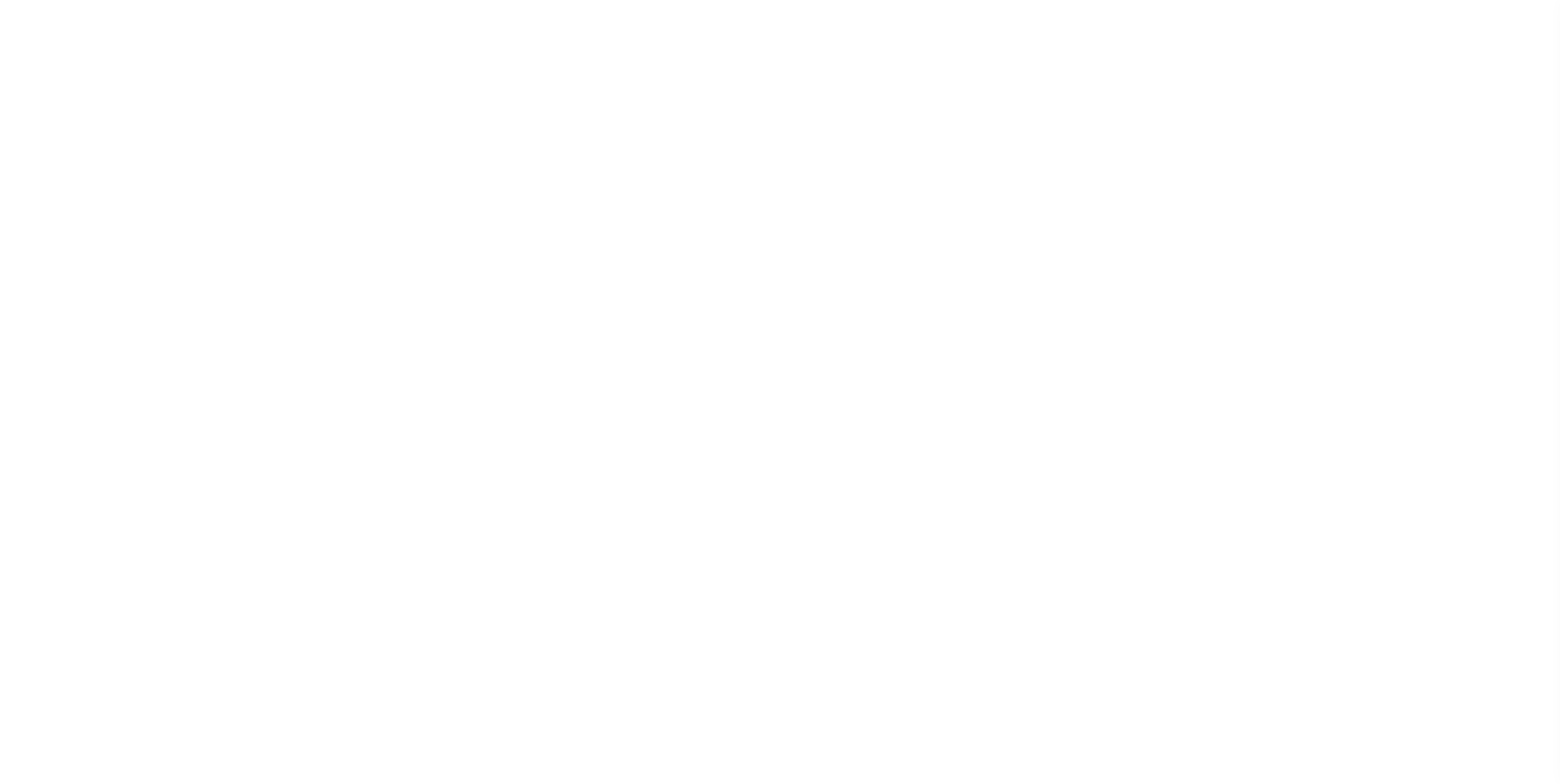
select select
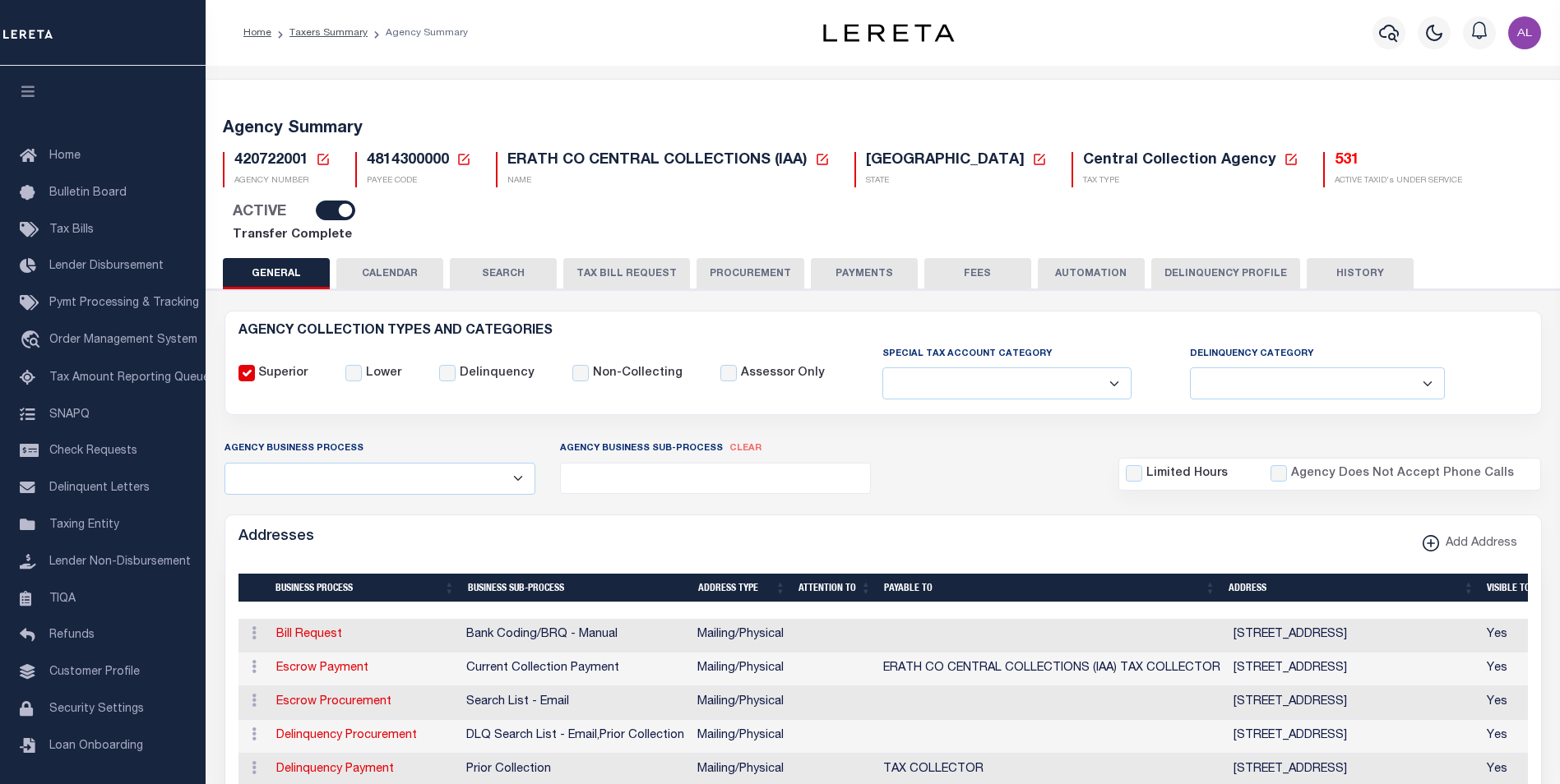
click at [402, 161] on span "4814300000" at bounding box center [408, 159] width 83 height 15
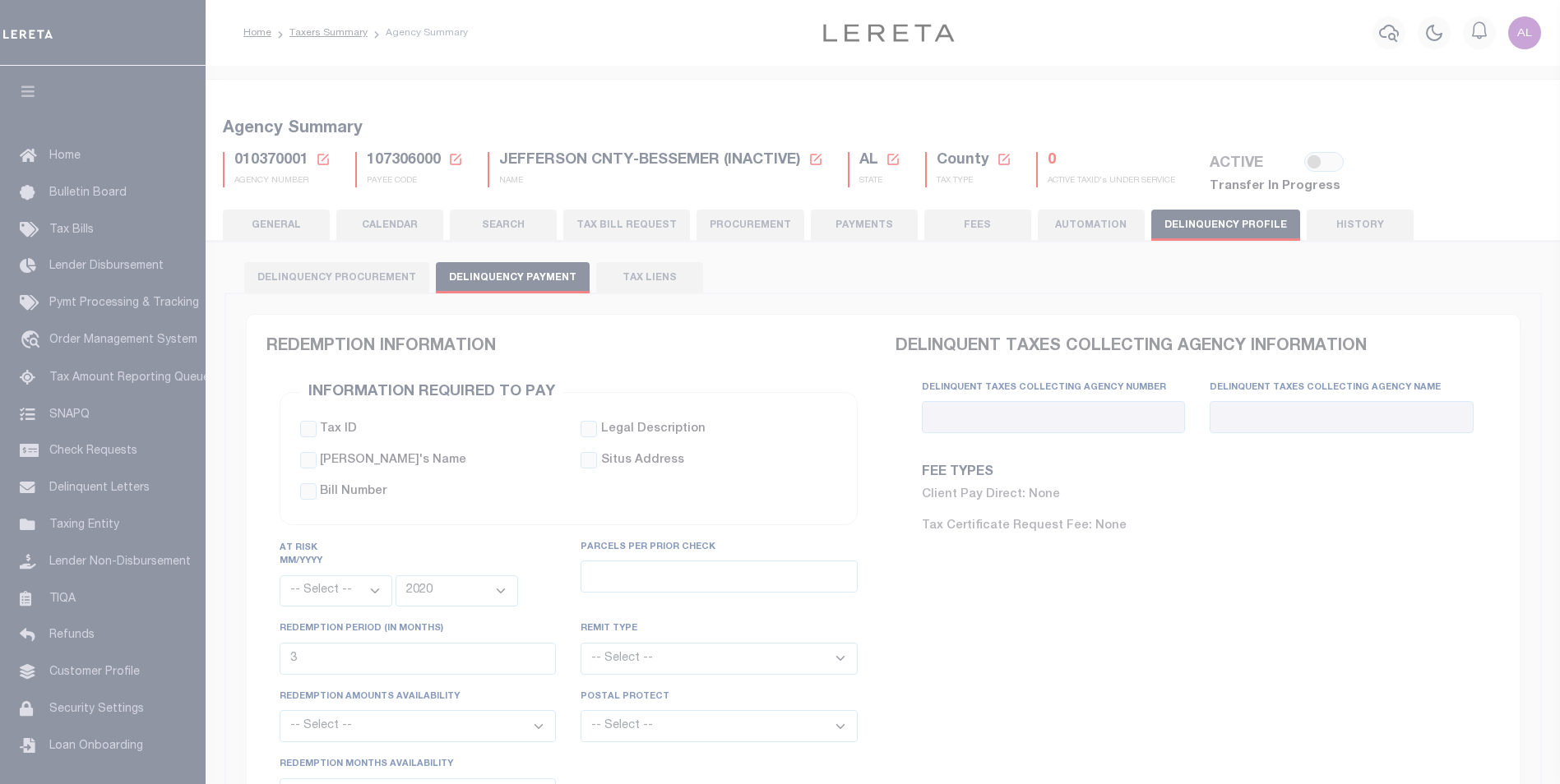
select select
select select "2020"
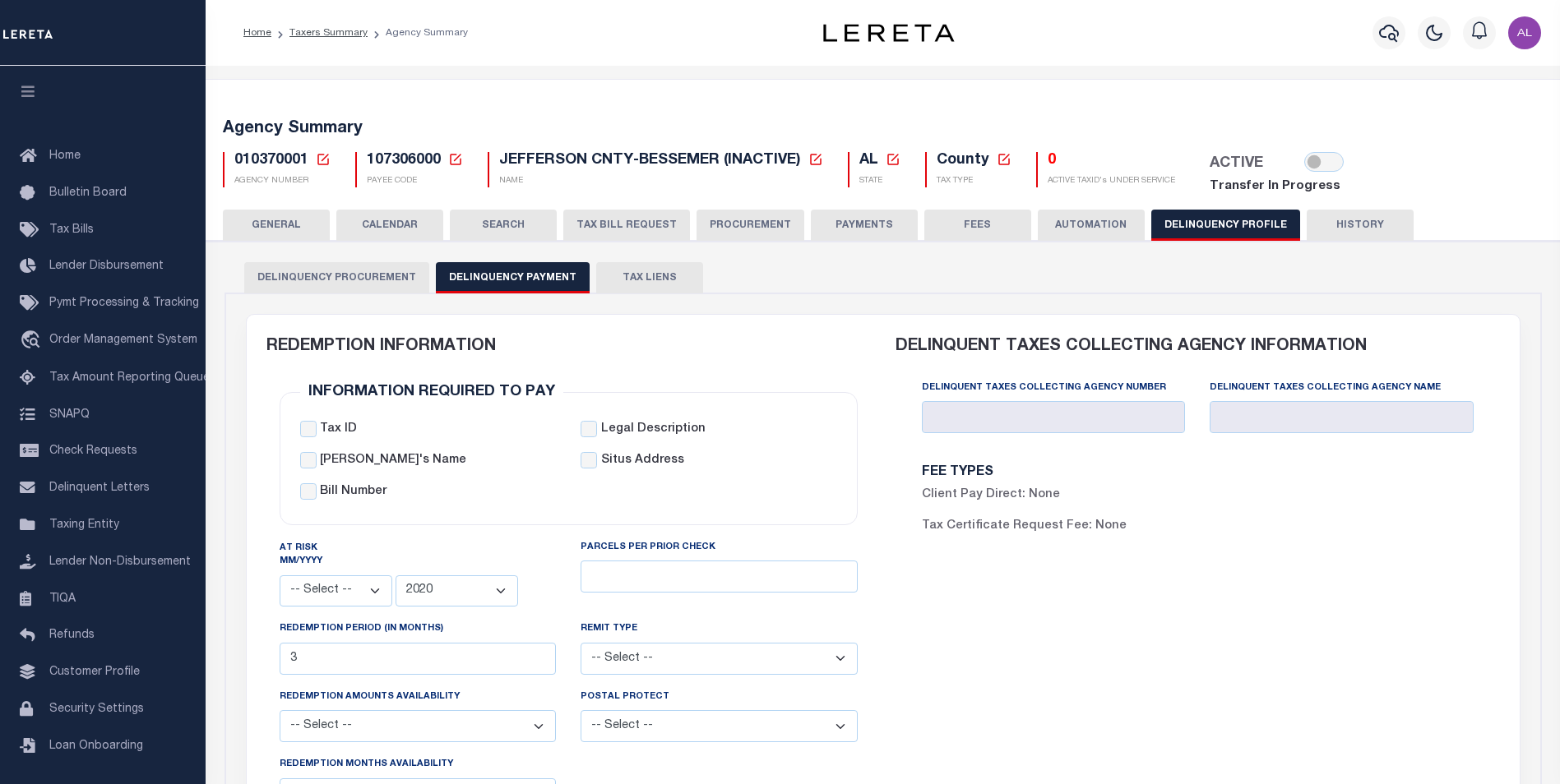
click at [406, 161] on span "107306000" at bounding box center [404, 159] width 74 height 15
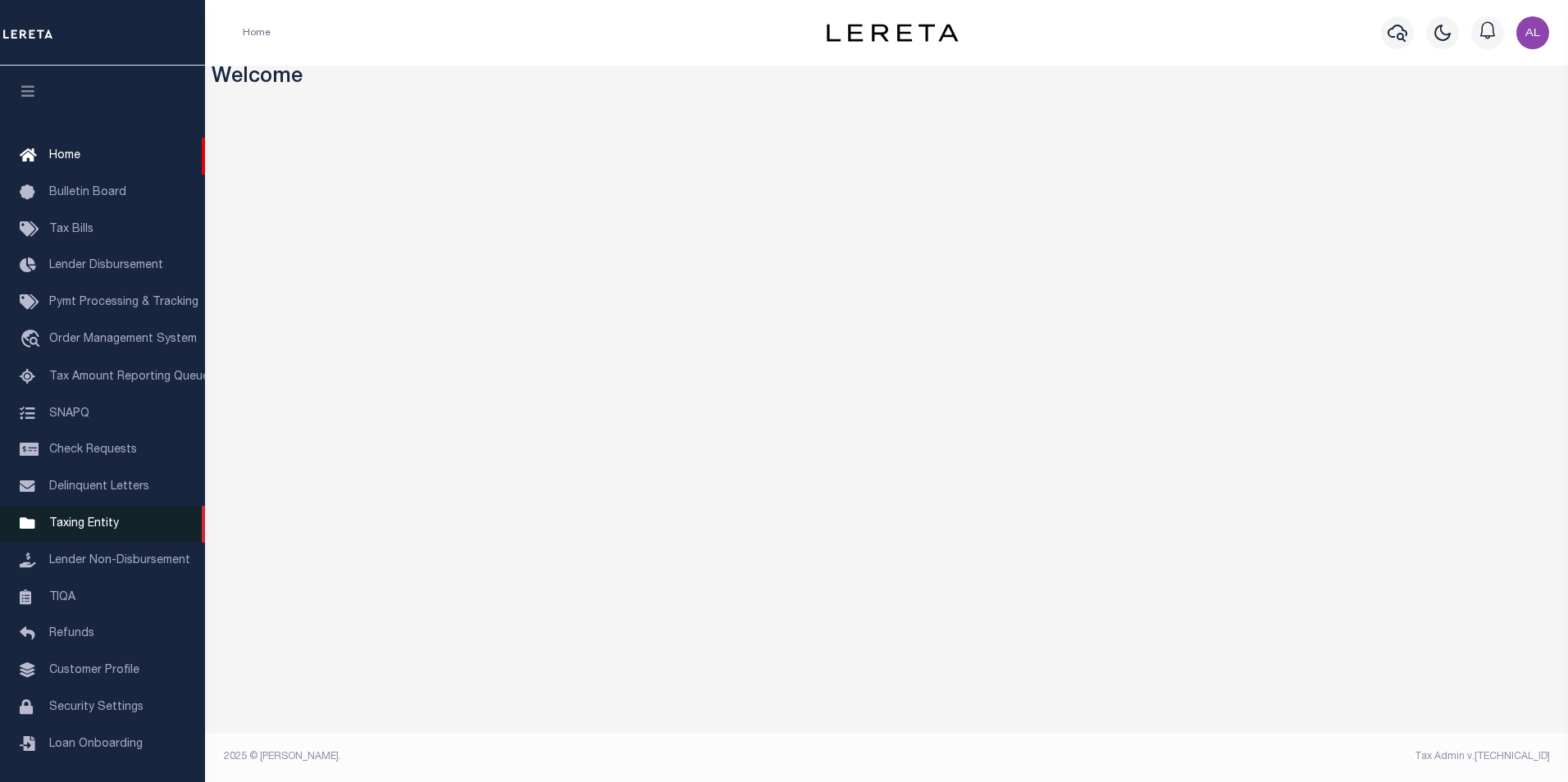
click at [88, 523] on link "Taxing Entity" at bounding box center [102, 525] width 205 height 37
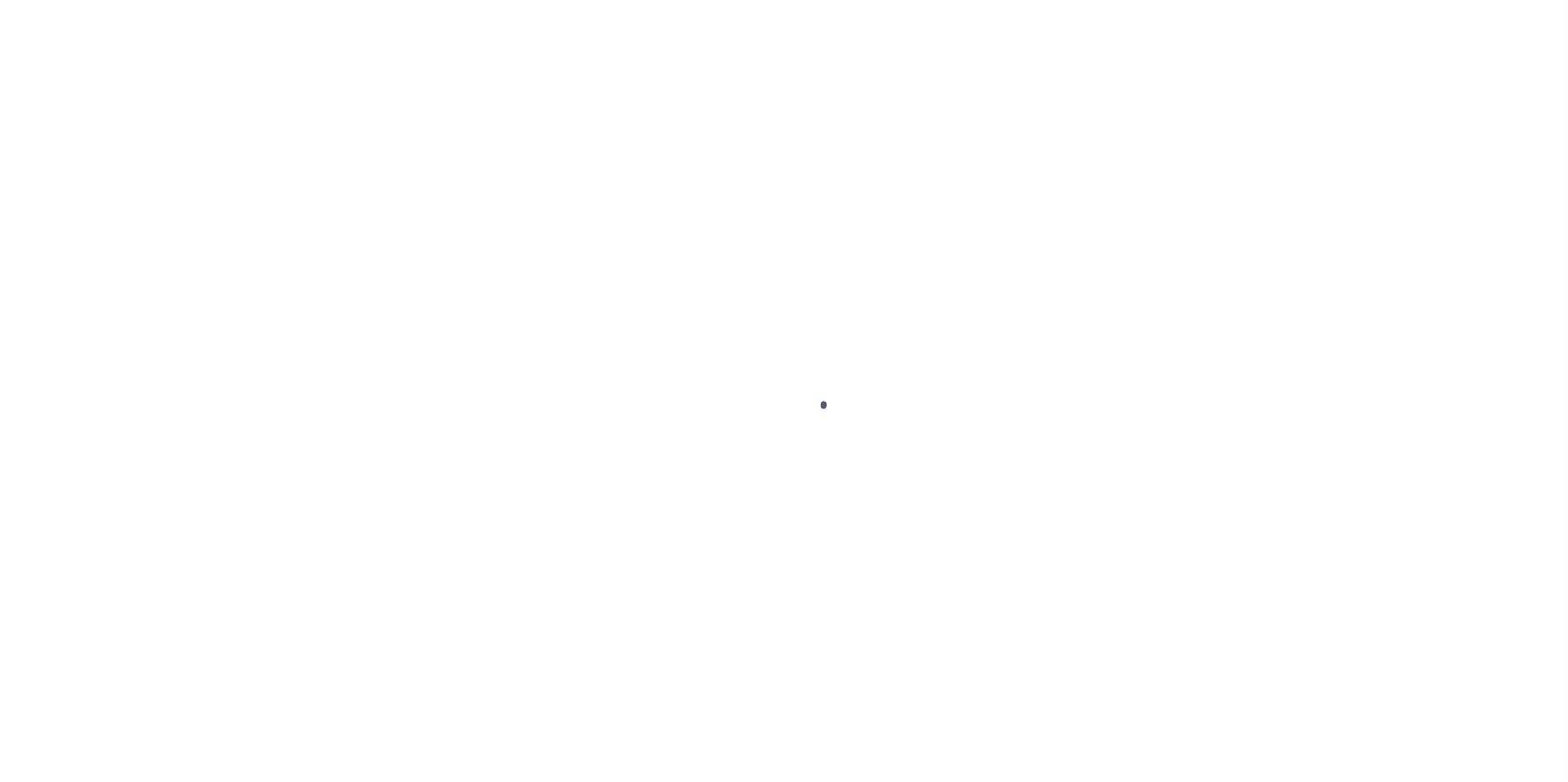
select select
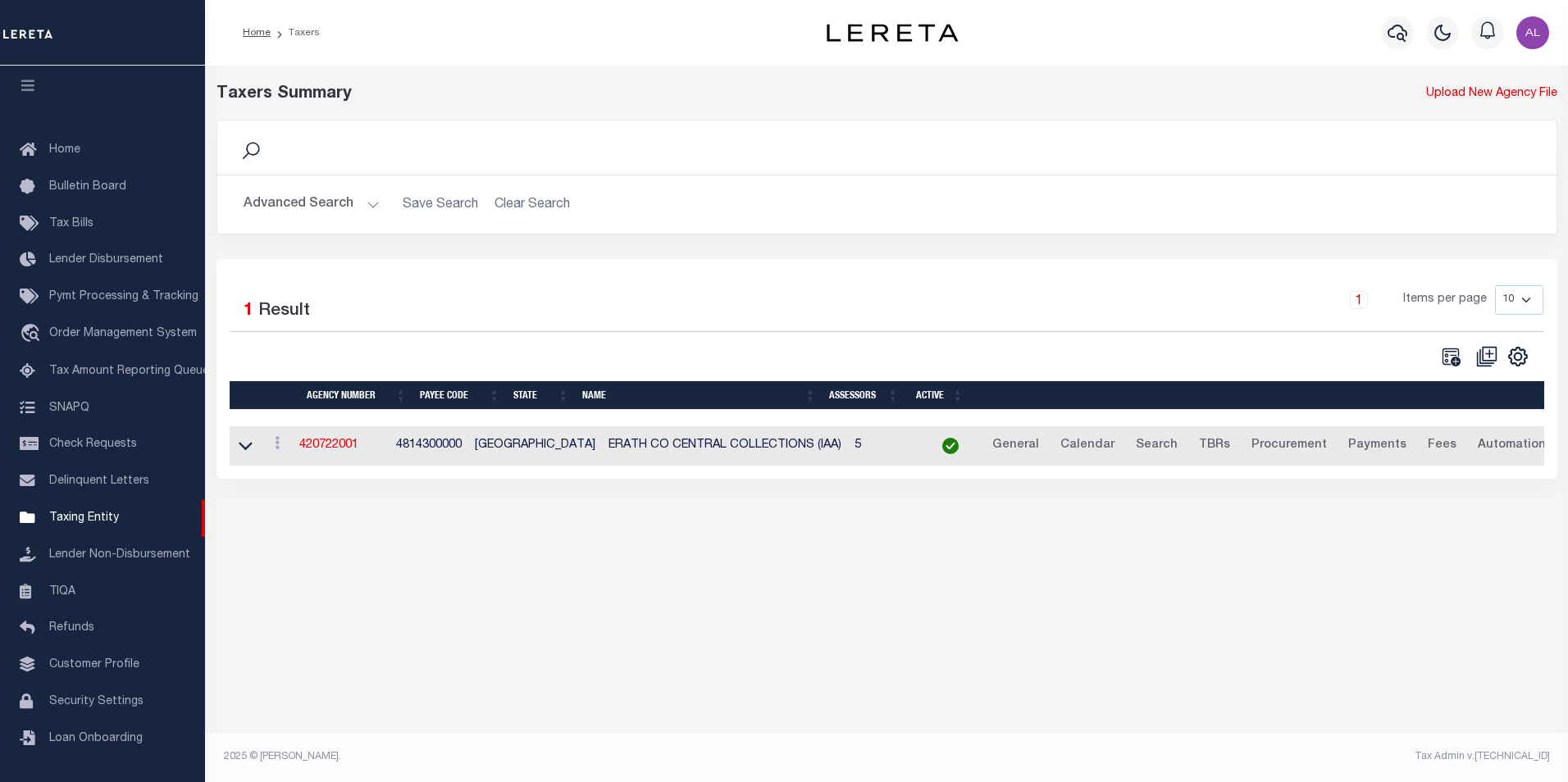
click at [367, 202] on button "Advanced Search" at bounding box center [311, 204] width 136 height 32
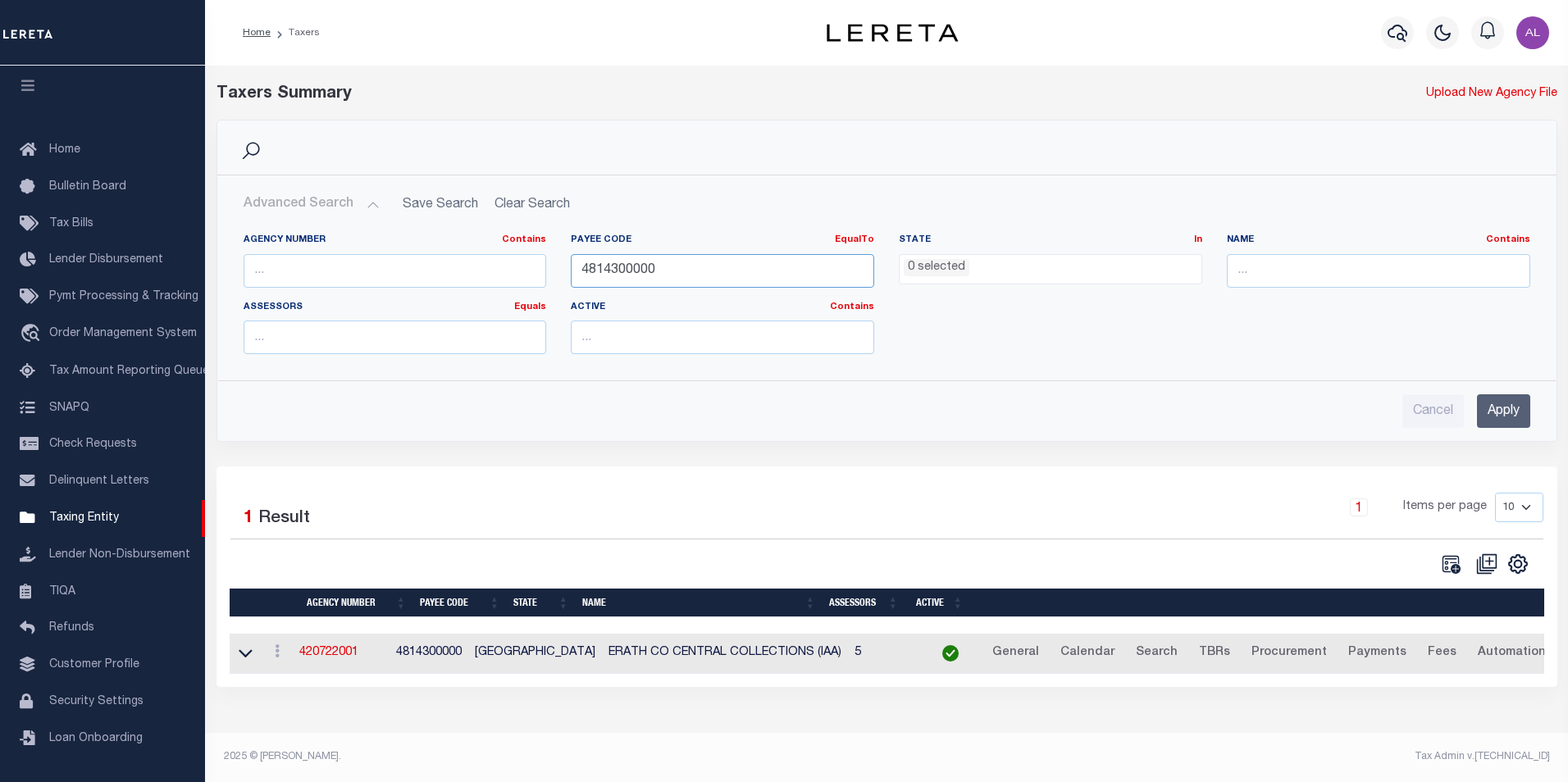
click at [604, 269] on input "4814300000" at bounding box center [722, 271] width 303 height 33
click at [1494, 405] on input "Apply" at bounding box center [1503, 411] width 53 height 33
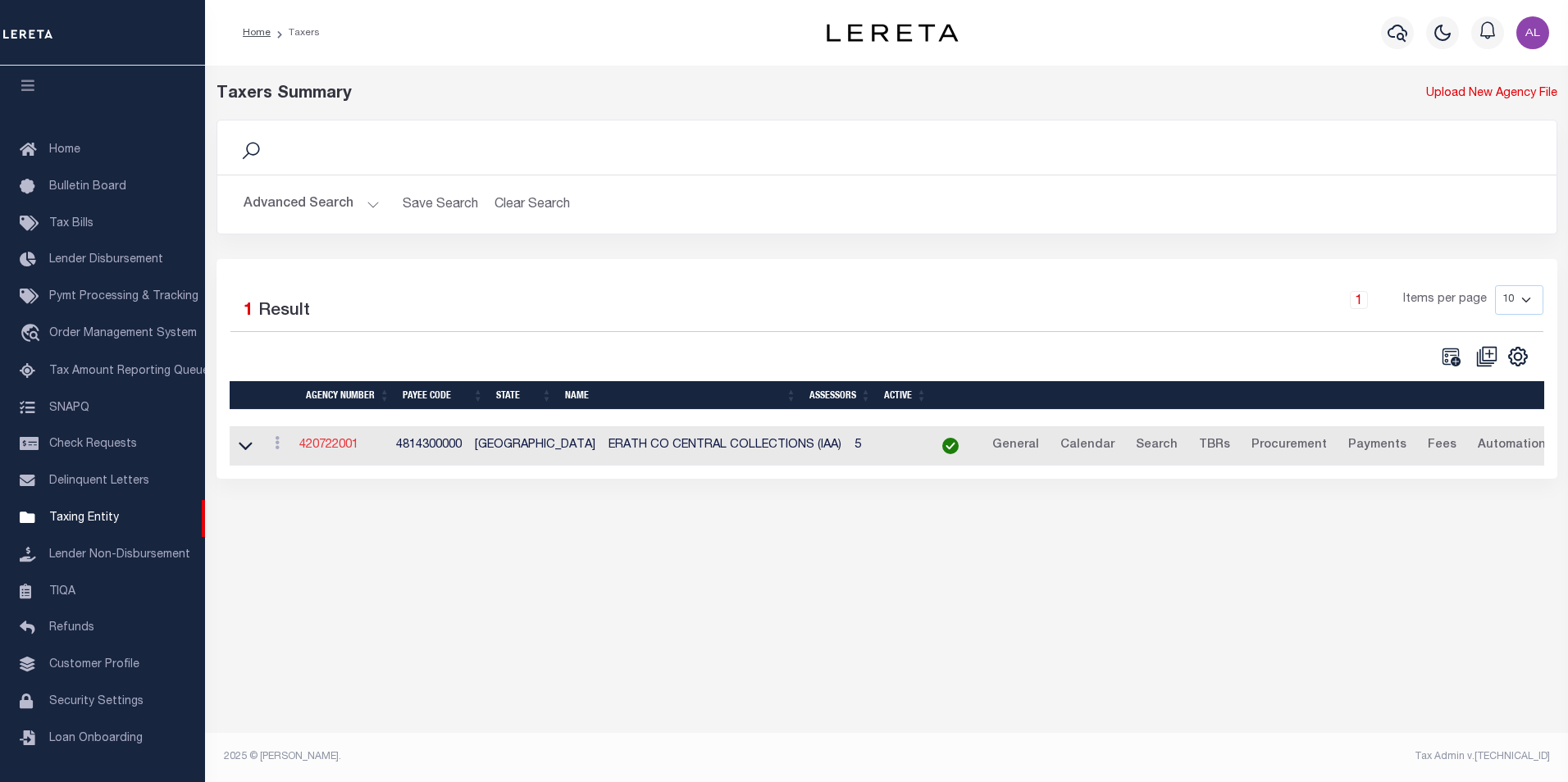
click at [341, 446] on link "420722001" at bounding box center [329, 445] width 59 height 12
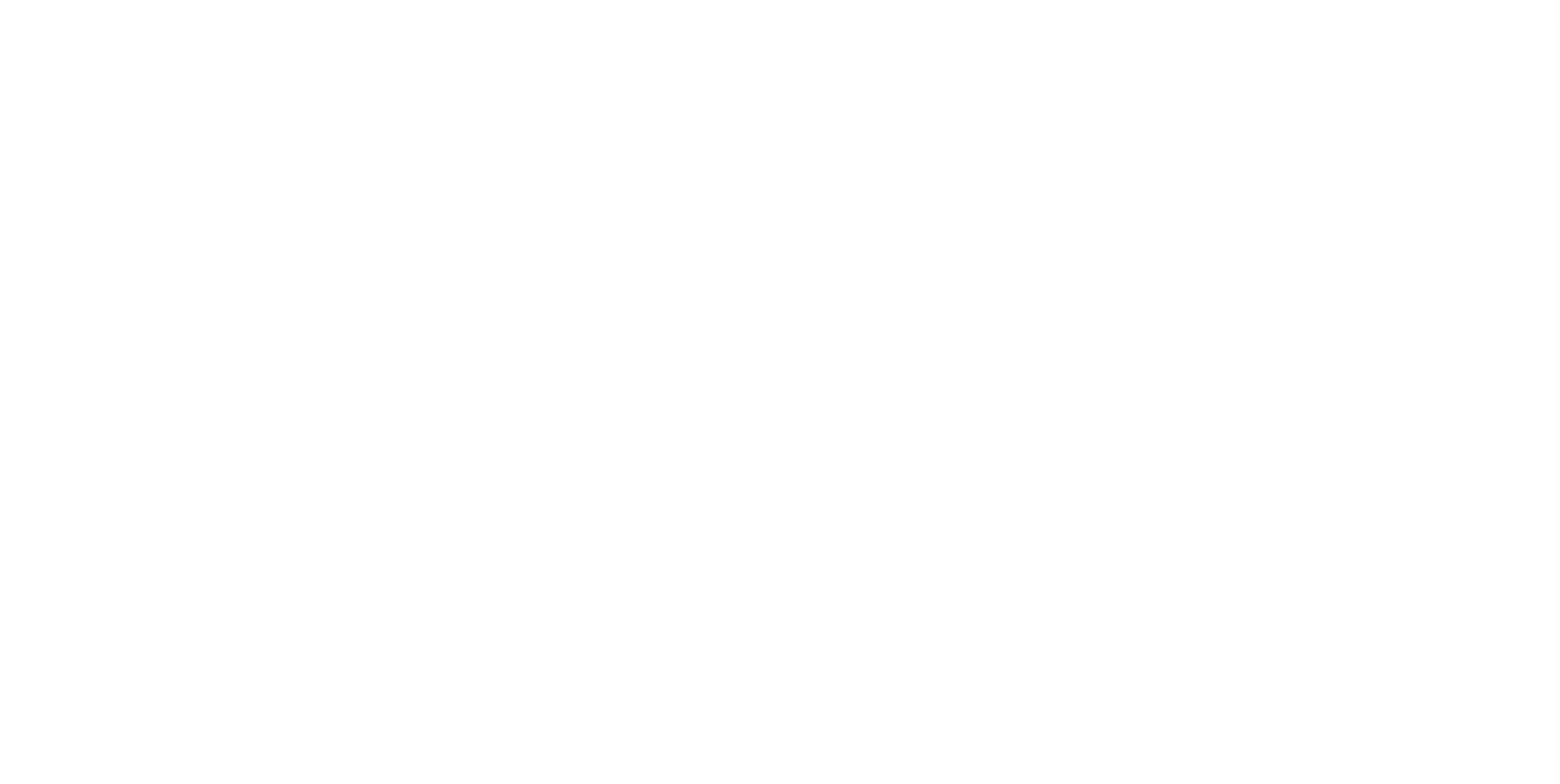
select select
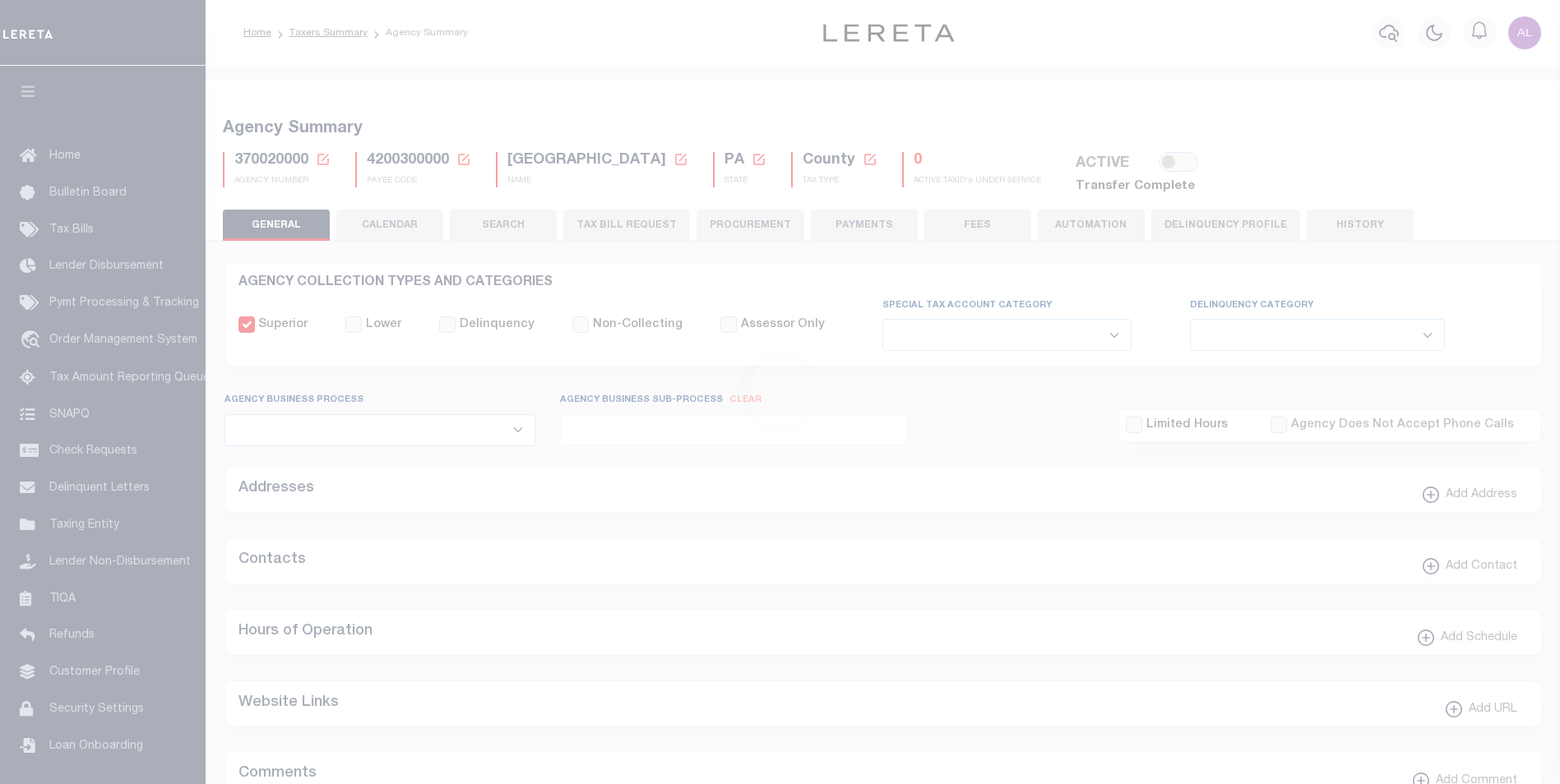
select select
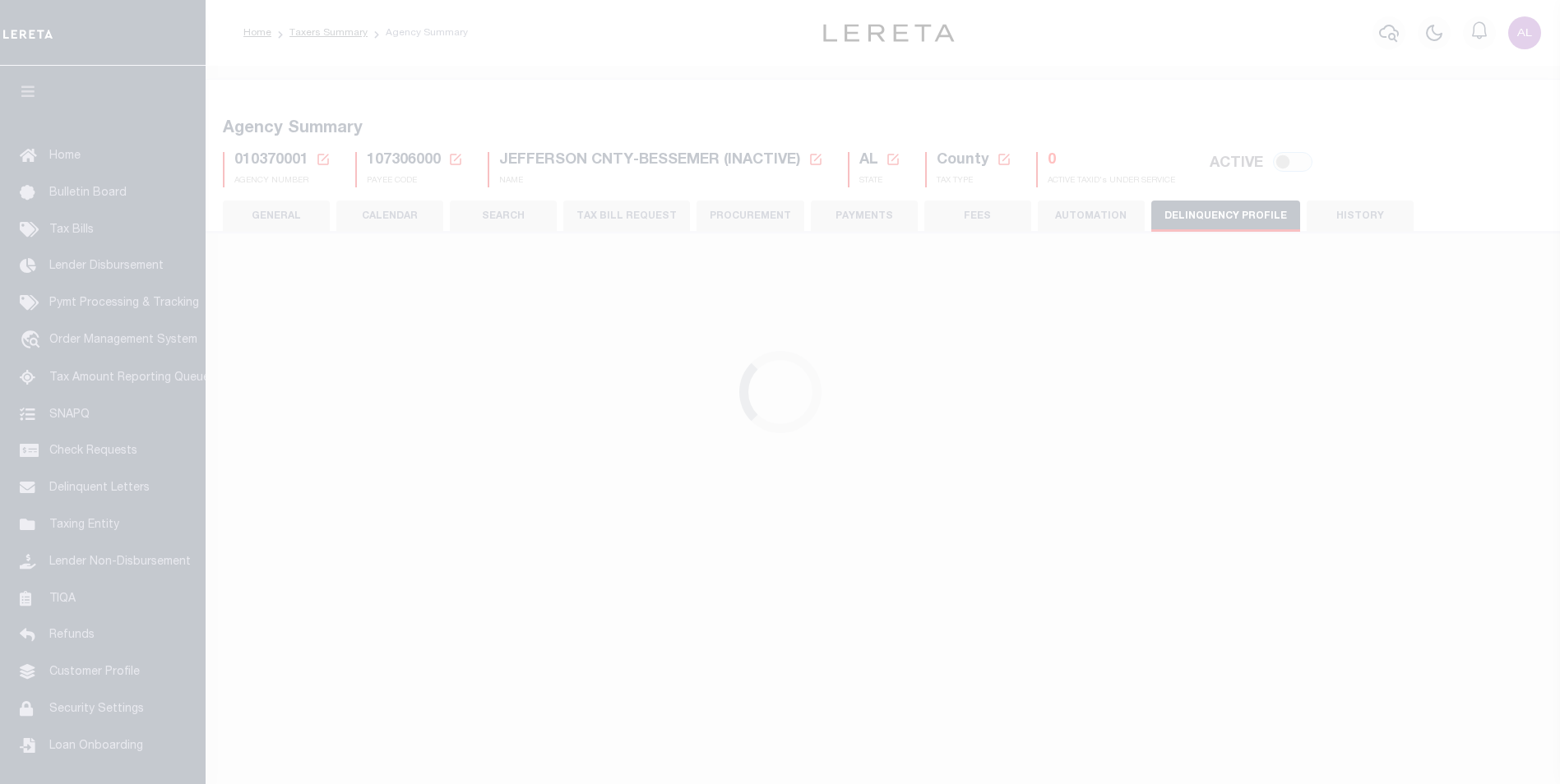
select select
select select "2020"
click at [0, 0] on link at bounding box center [0, 0] width 0 height 0
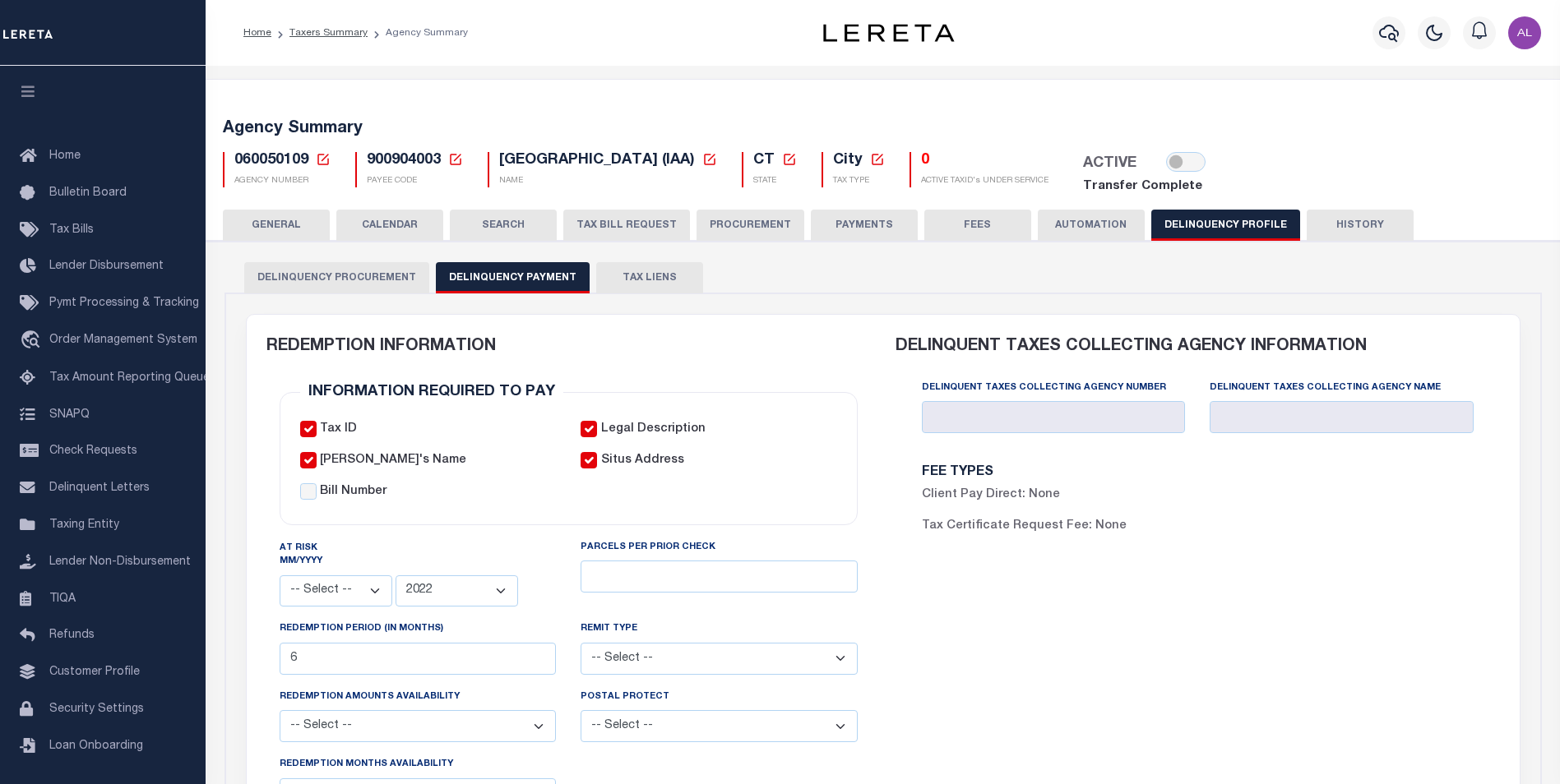
select select
select select "2022"
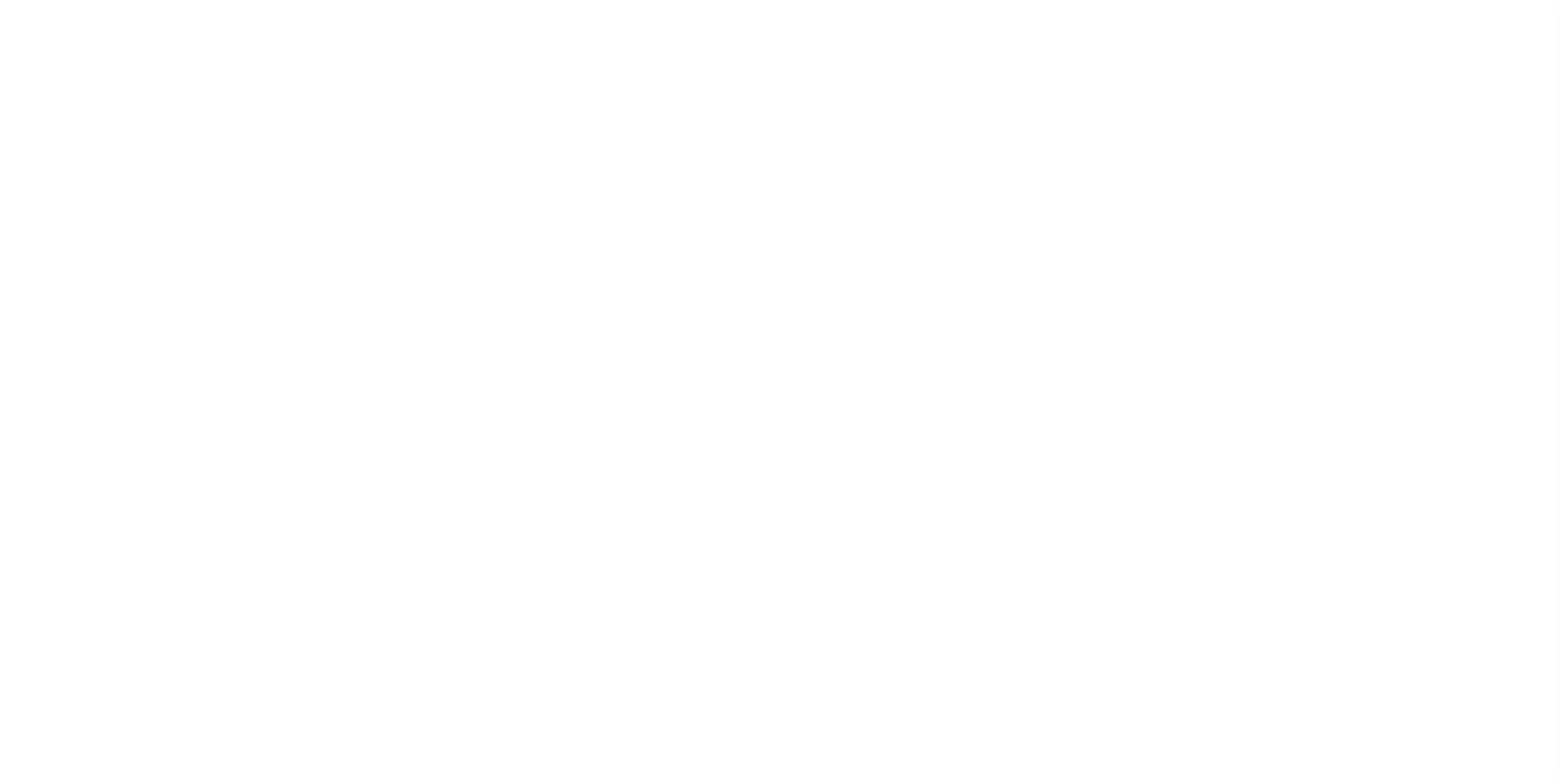
select select
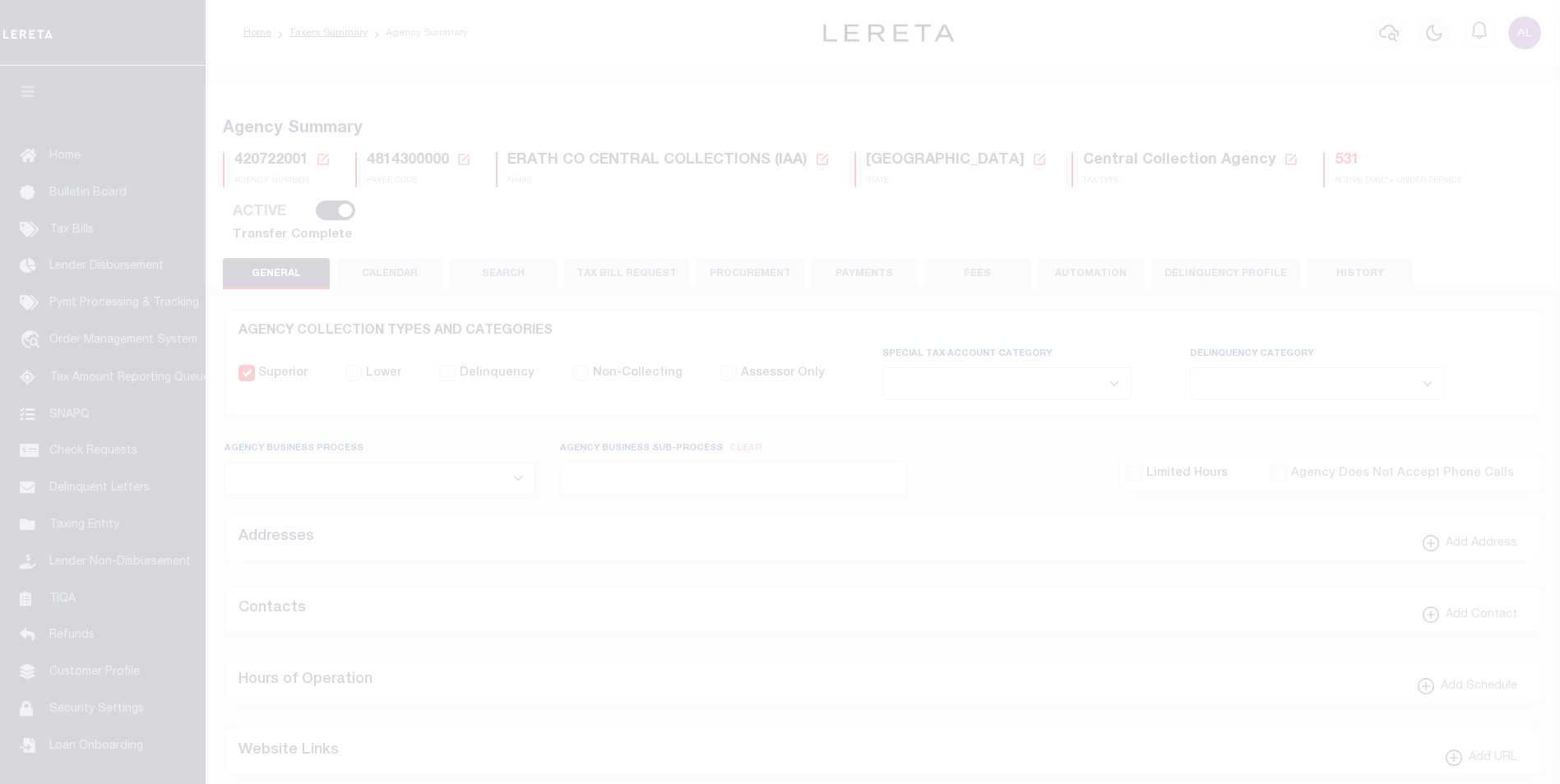
select select
